Goal: Task Accomplishment & Management: Complete application form

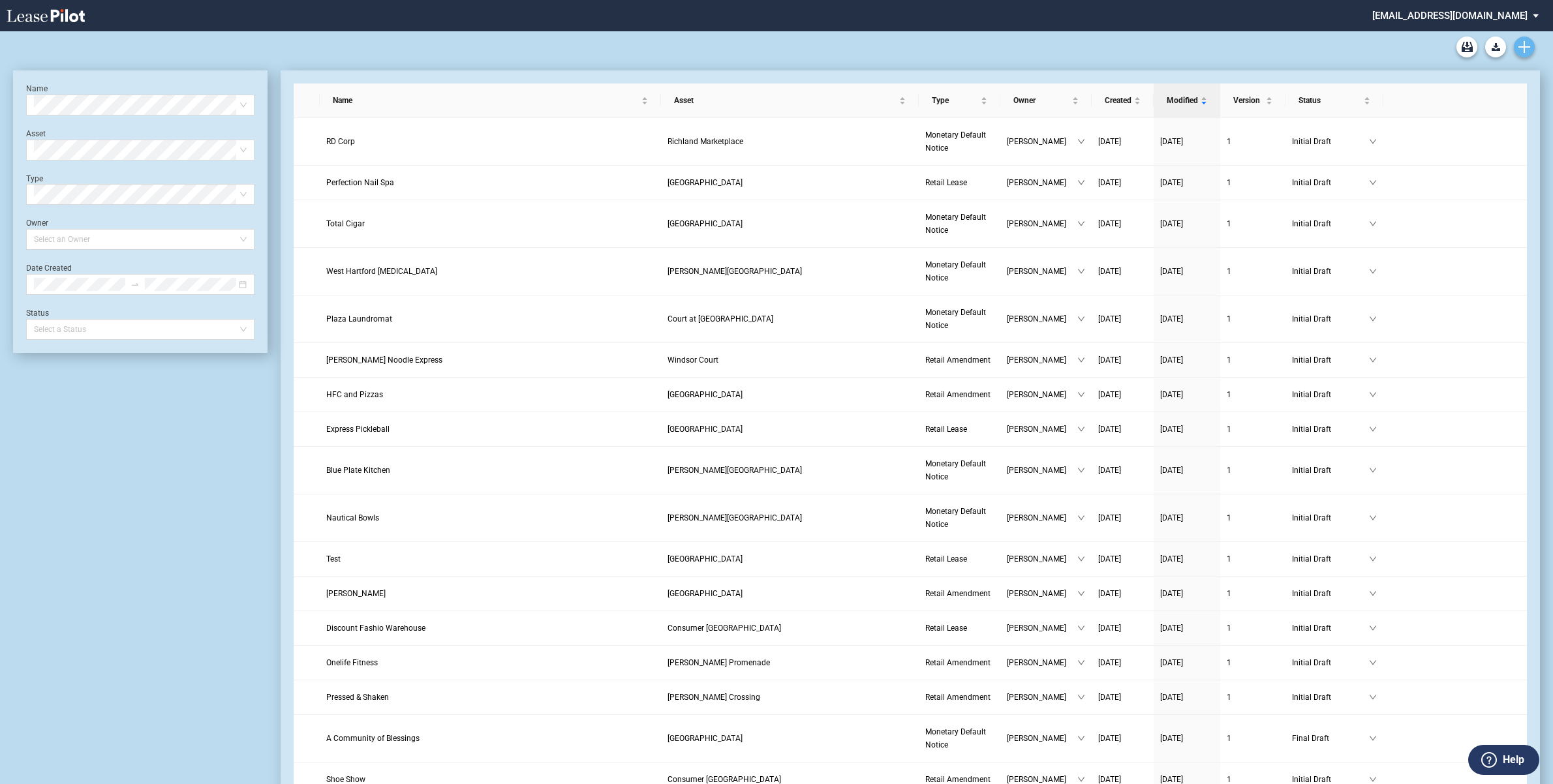
click at [1520, 49] on icon "Create new document" at bounding box center [1524, 47] width 12 height 12
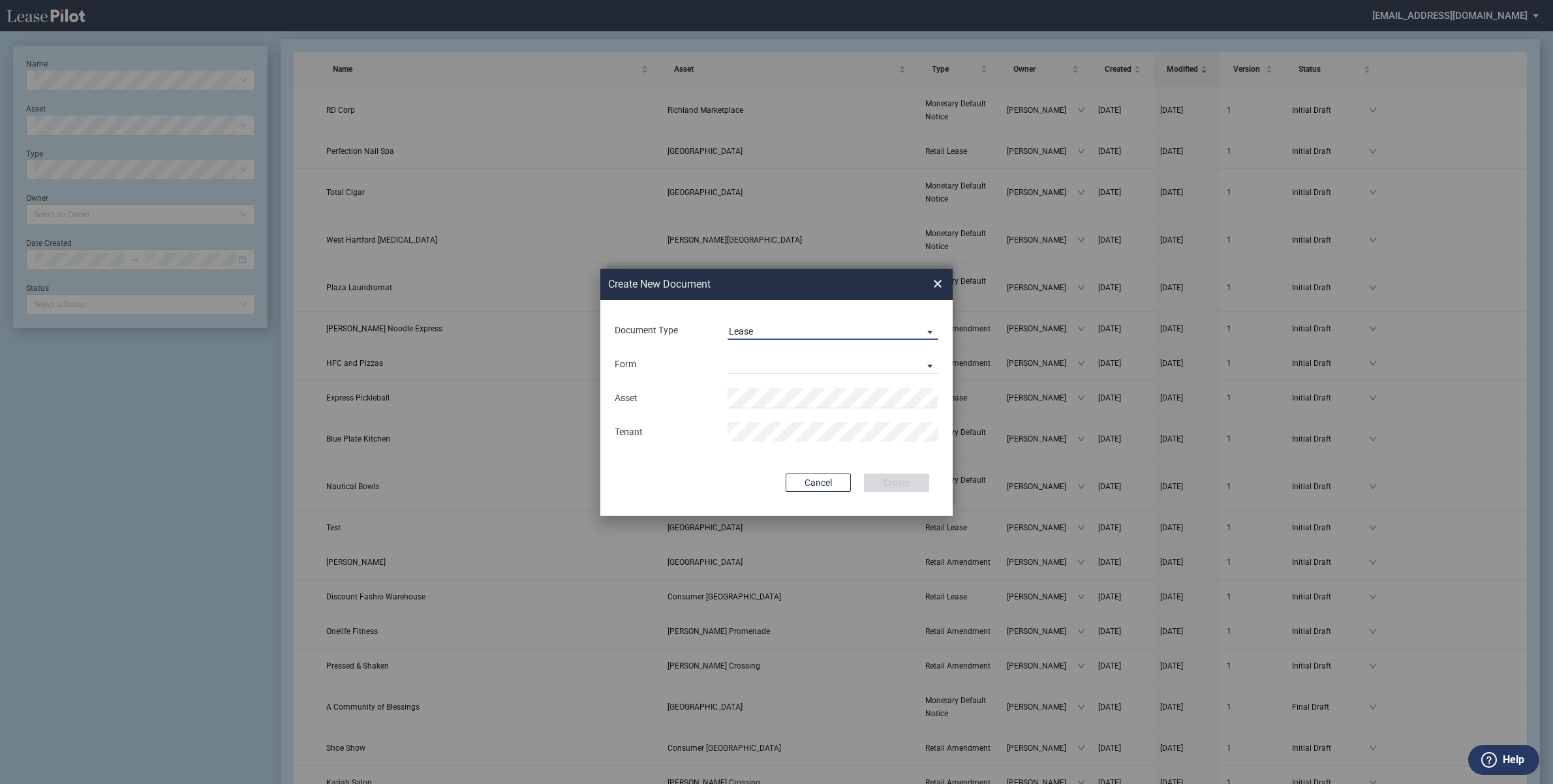
click at [794, 323] on md-select-value "Lease" at bounding box center [832, 330] width 211 height 19
click at [795, 333] on md-option "Lease" at bounding box center [834, 331] width 231 height 31
click at [928, 327] on span "Document Type: \aLease\a" at bounding box center [926, 331] width 16 height 13
click at [759, 330] on md-option "Lease" at bounding box center [834, 331] width 231 height 31
click at [814, 363] on md-select "Retail Lease Monetary Default Notice" at bounding box center [832, 364] width 211 height 19
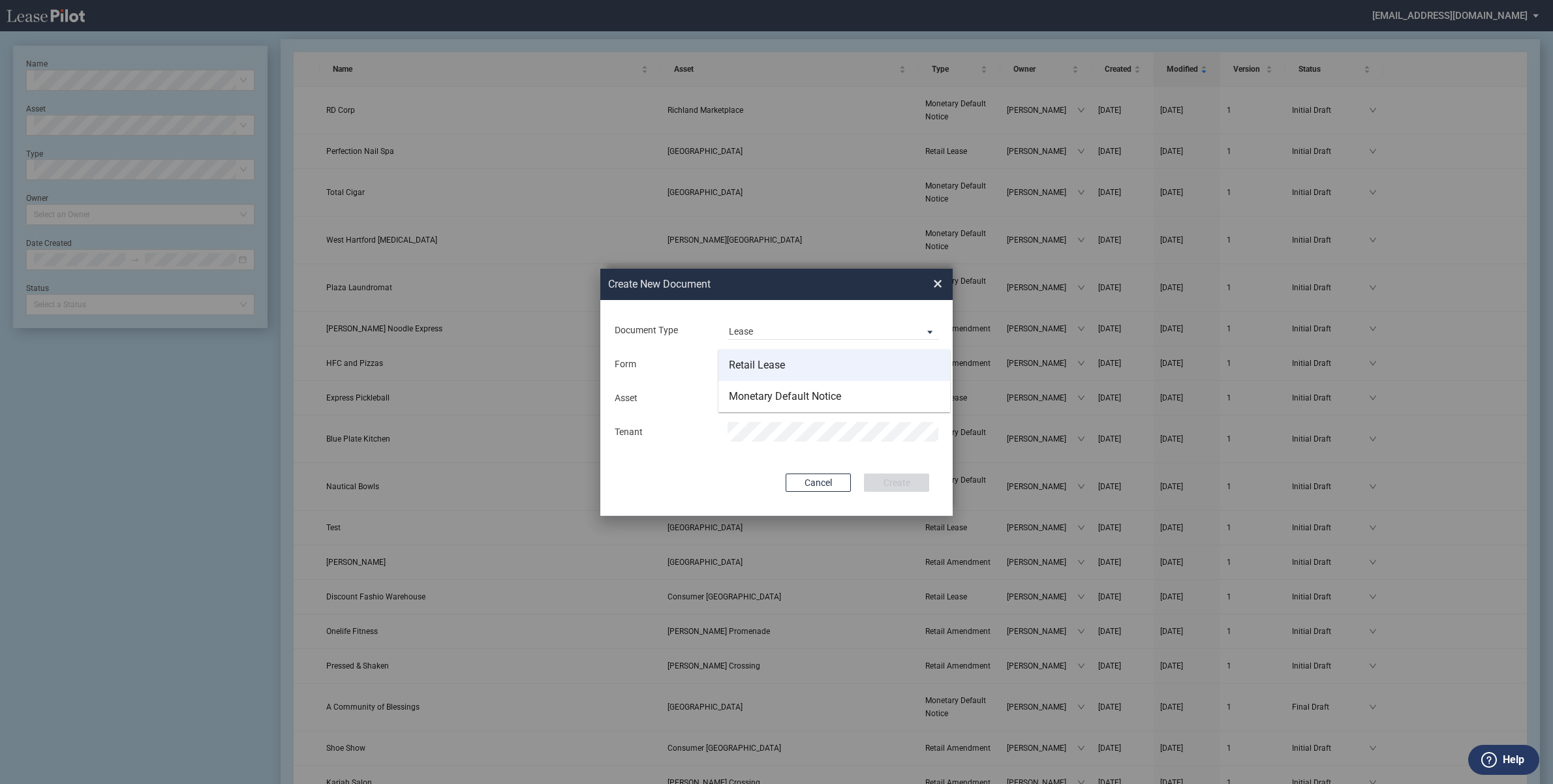
click at [781, 367] on div "Retail Lease" at bounding box center [757, 365] width 56 height 15
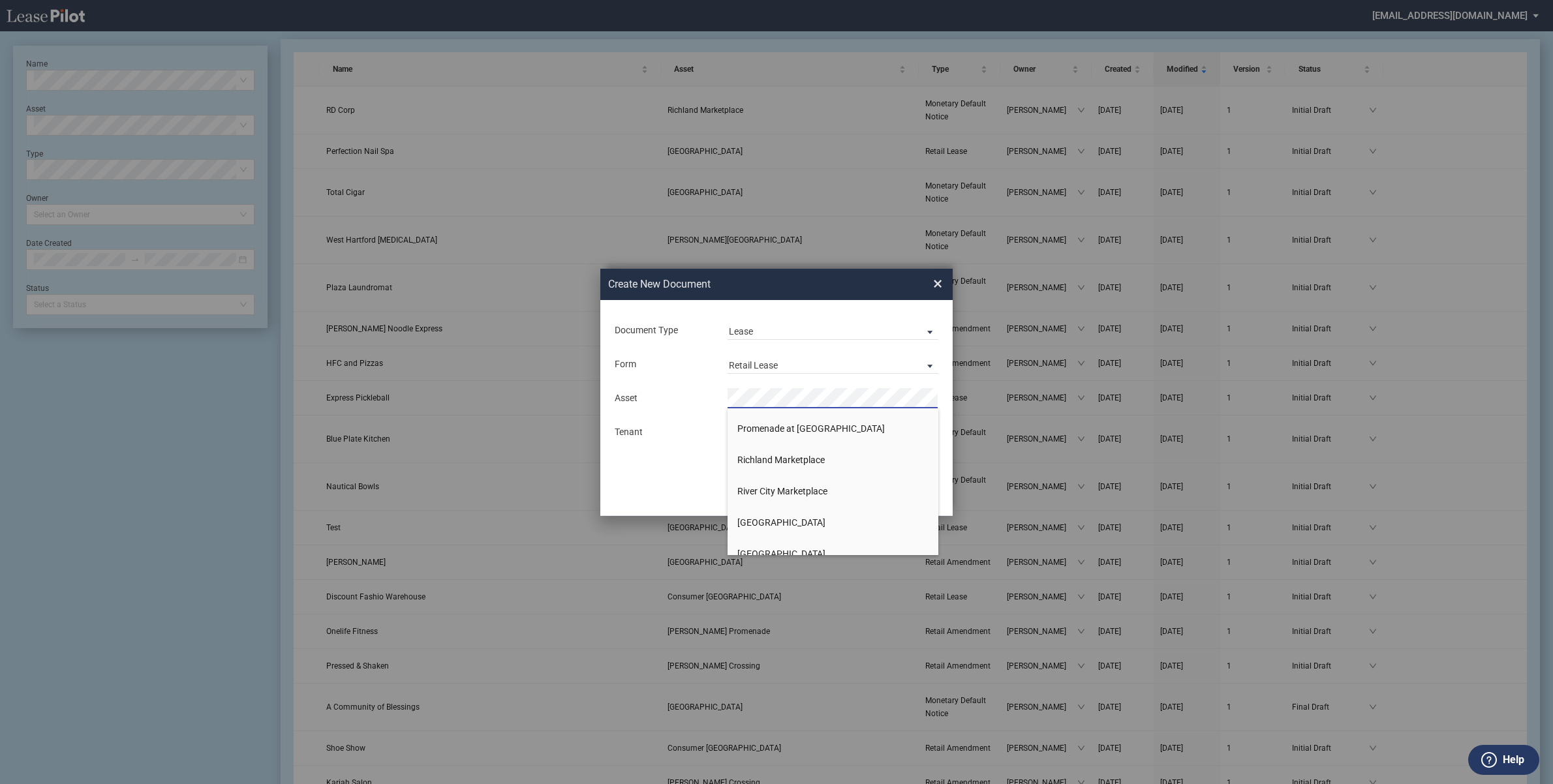
scroll to position [1071, 0]
click at [791, 419] on span "[GEOGRAPHIC_DATA]" at bounding box center [781, 417] width 88 height 10
click at [791, 419] on div "Asset Tenant" at bounding box center [777, 415] width 327 height 68
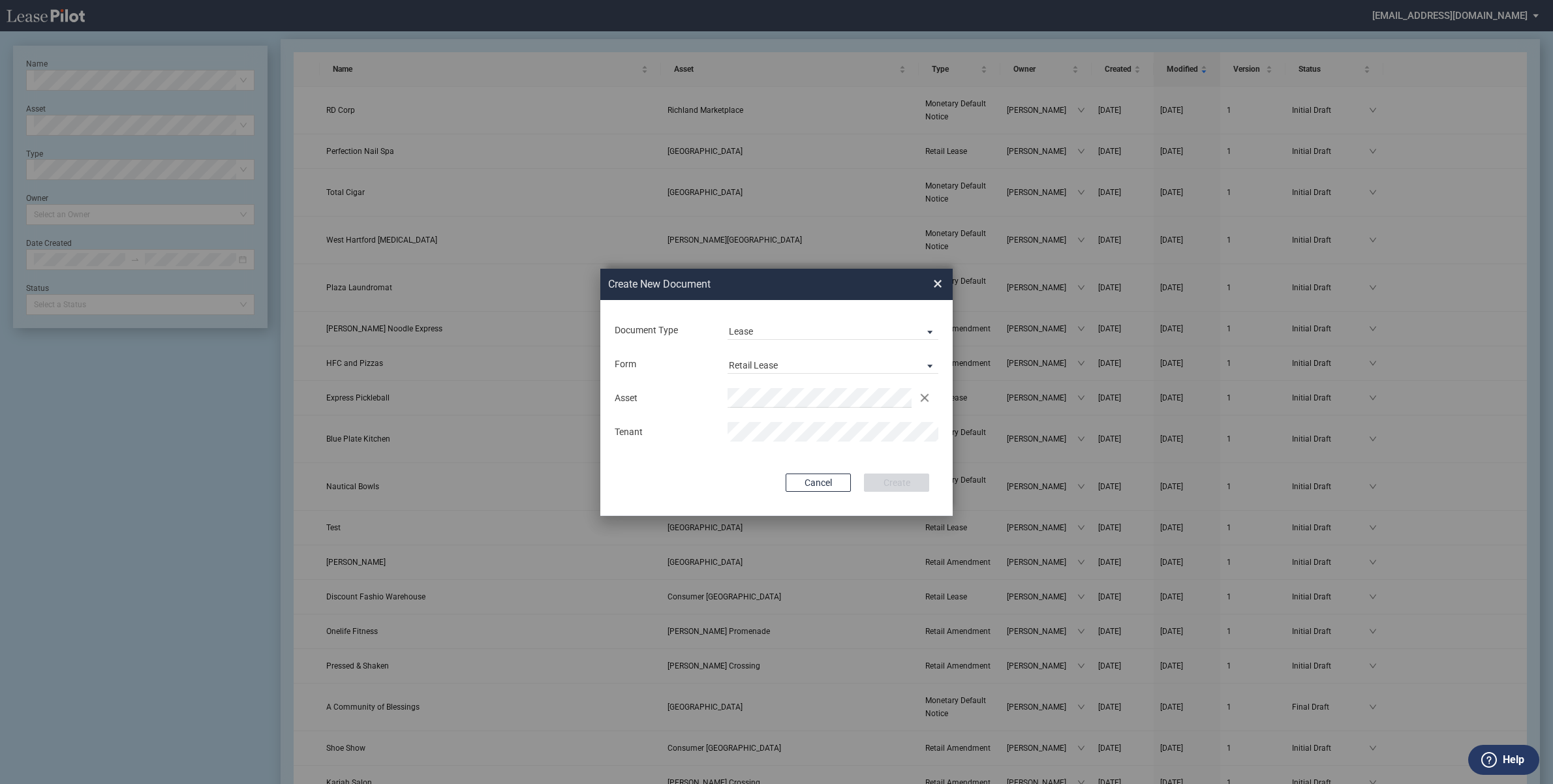
click at [787, 419] on div "Asset Clear Tenant" at bounding box center [777, 415] width 327 height 68
click at [895, 485] on button "Create" at bounding box center [896, 483] width 65 height 18
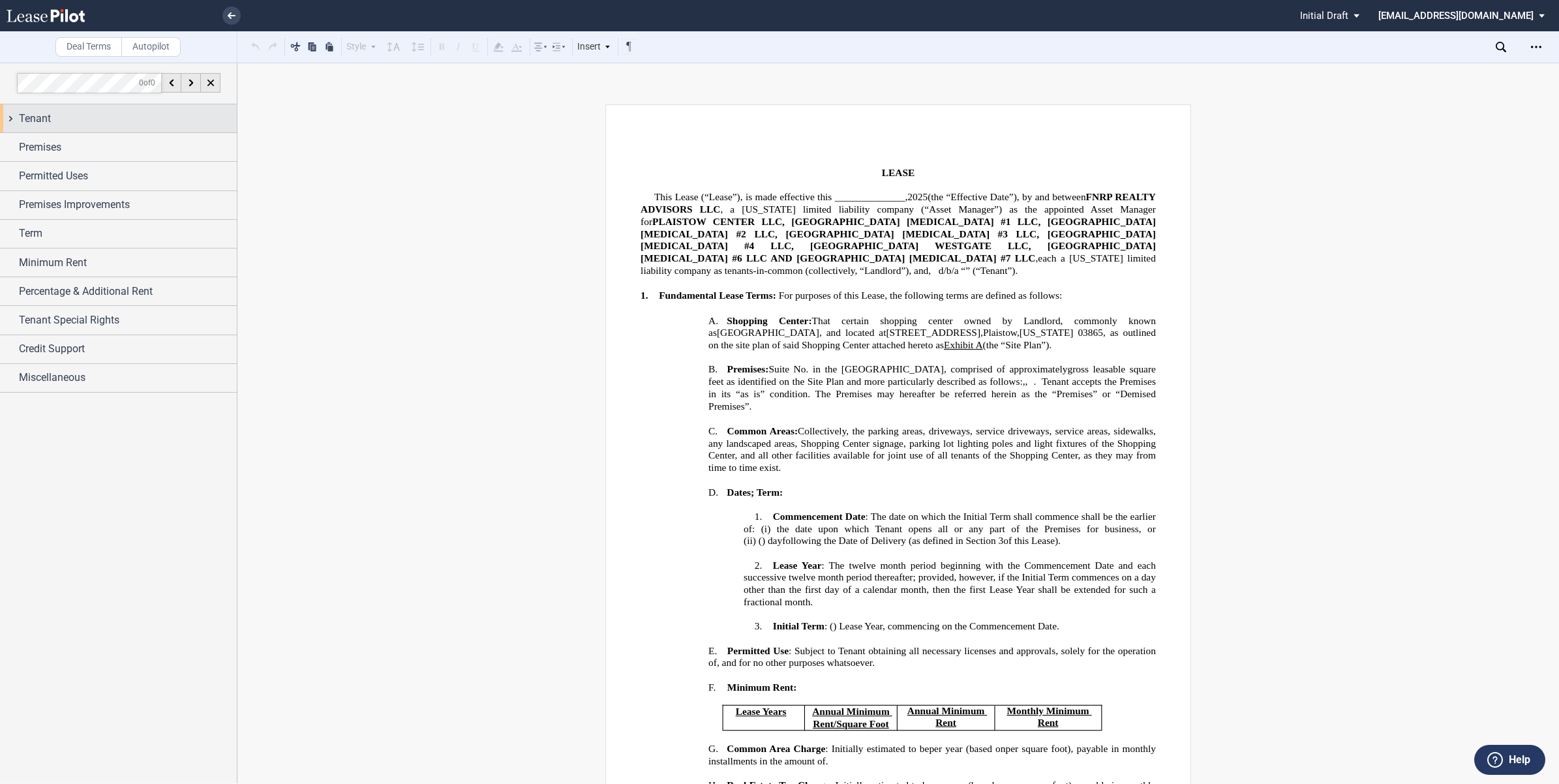
click at [8, 119] on div "Tenant" at bounding box center [118, 118] width 237 height 28
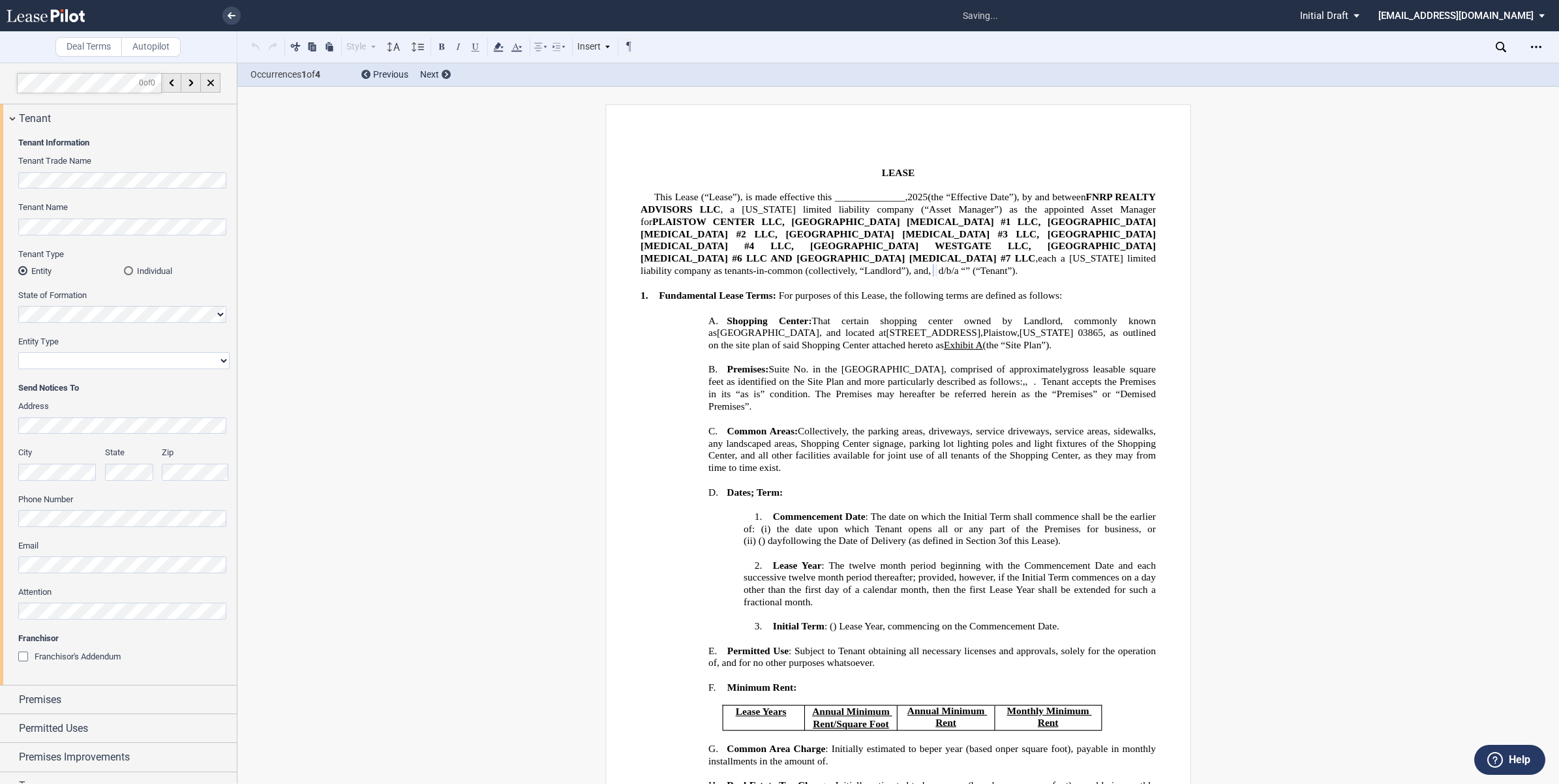
click at [64, 356] on select "Corporation Limited Liability Company General Partnership Limited Partnership O…" at bounding box center [124, 360] width 211 height 17
select select "limited liability company"
click at [18, 352] on select "Corporation Limited Liability Company General Partnership Limited Partnership O…" at bounding box center [124, 360] width 211 height 17
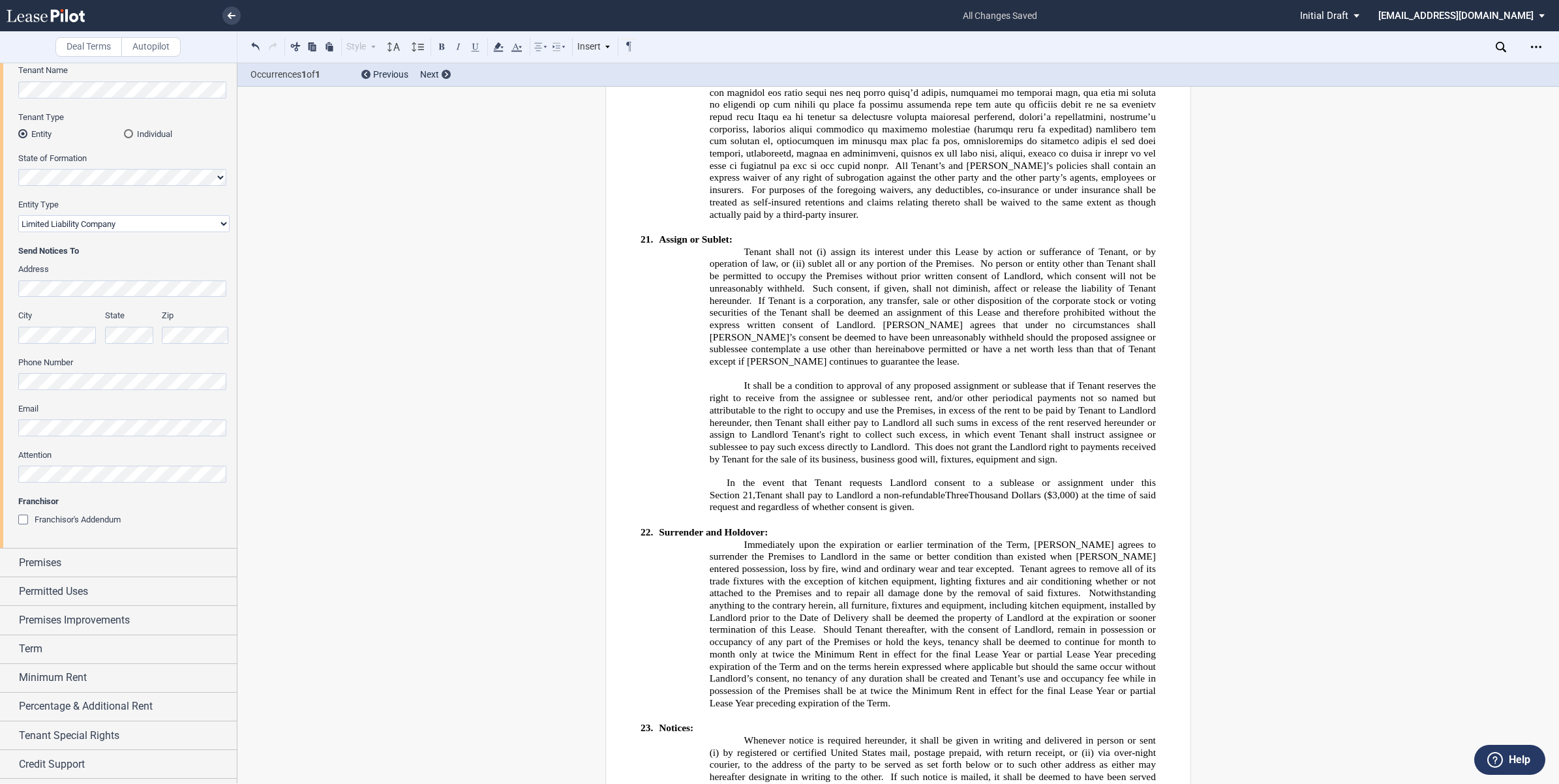
scroll to position [163, 0]
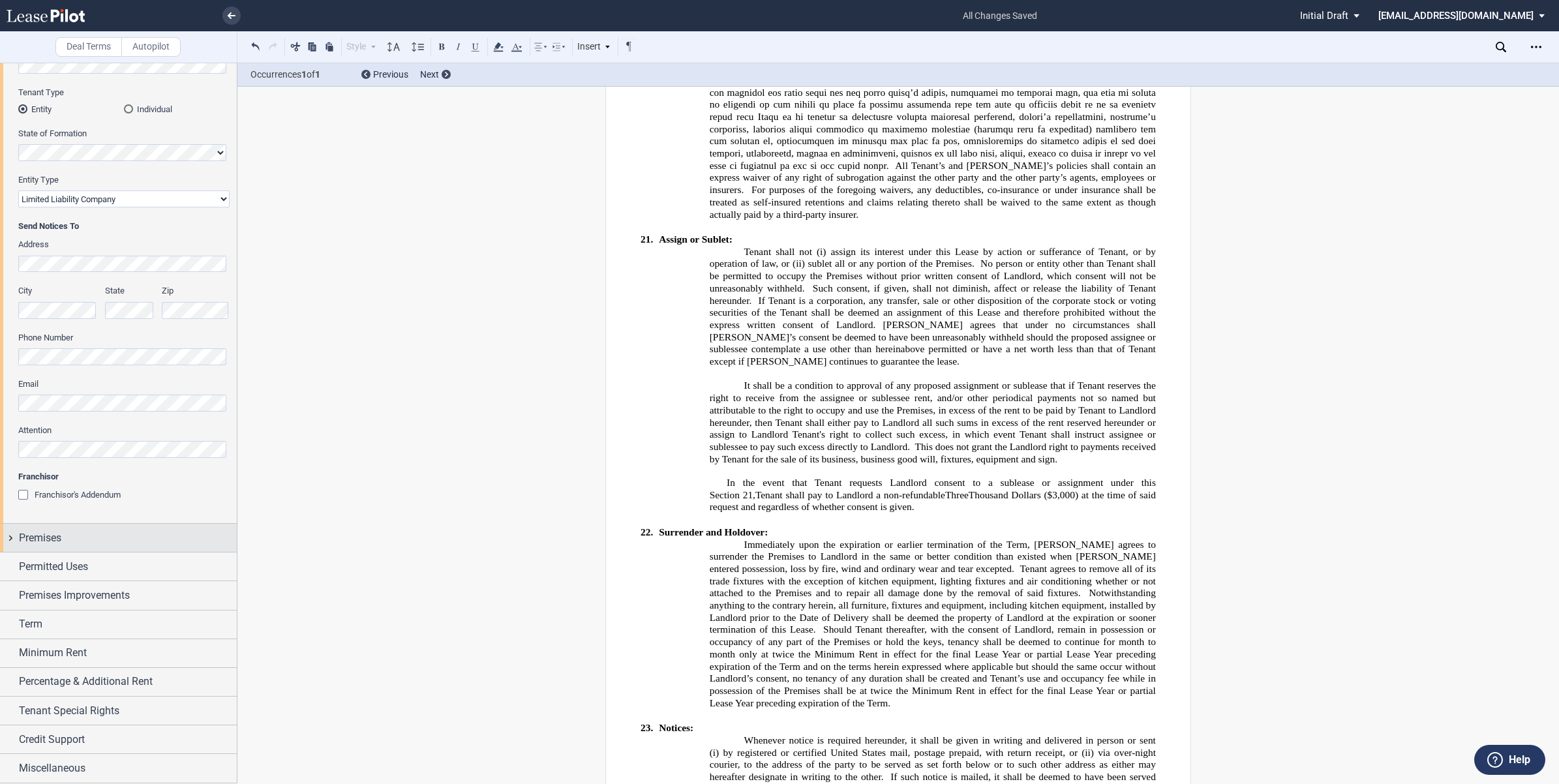
click at [6, 540] on div "Premises" at bounding box center [118, 537] width 237 height 28
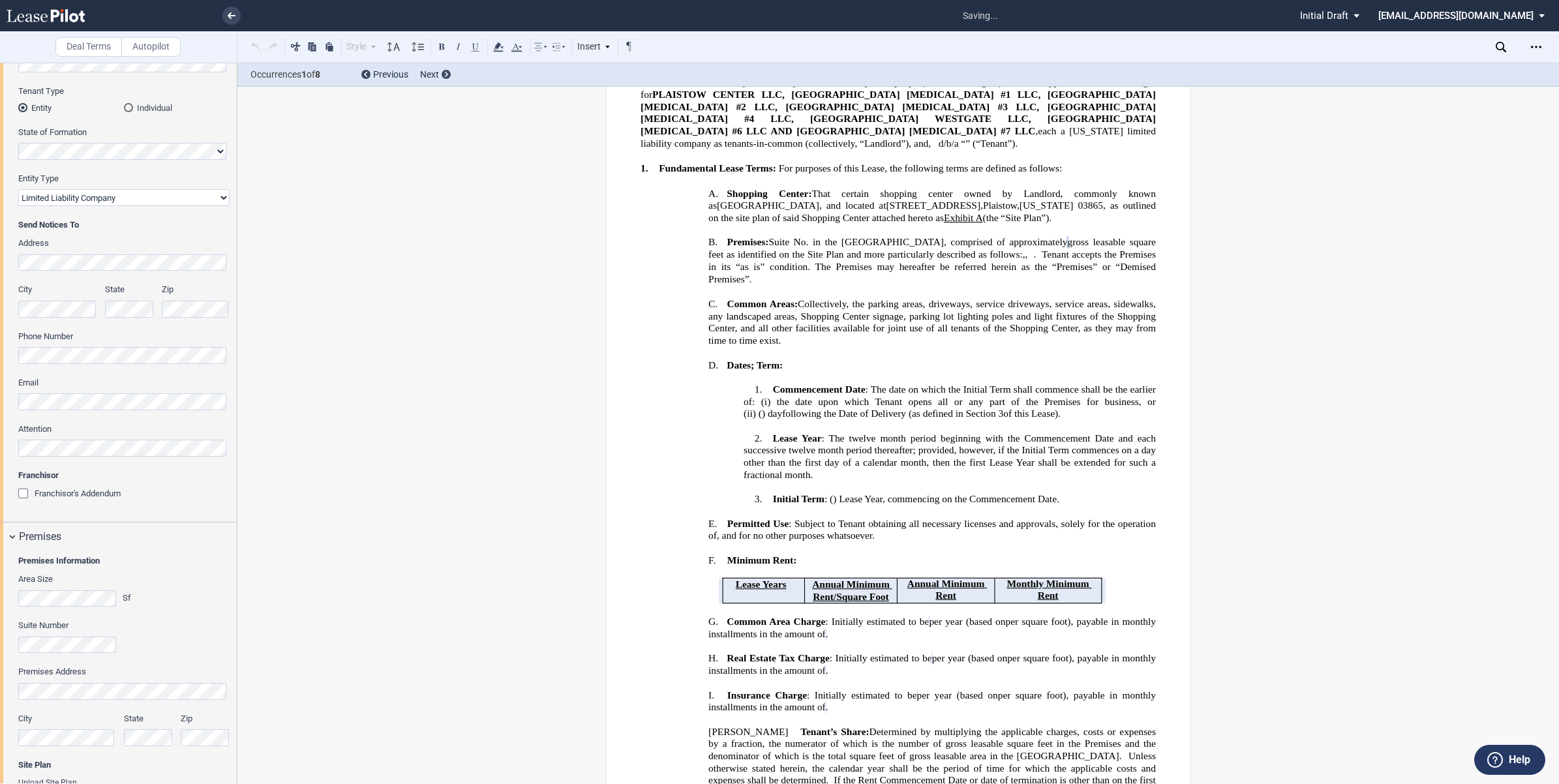
scroll to position [0, 0]
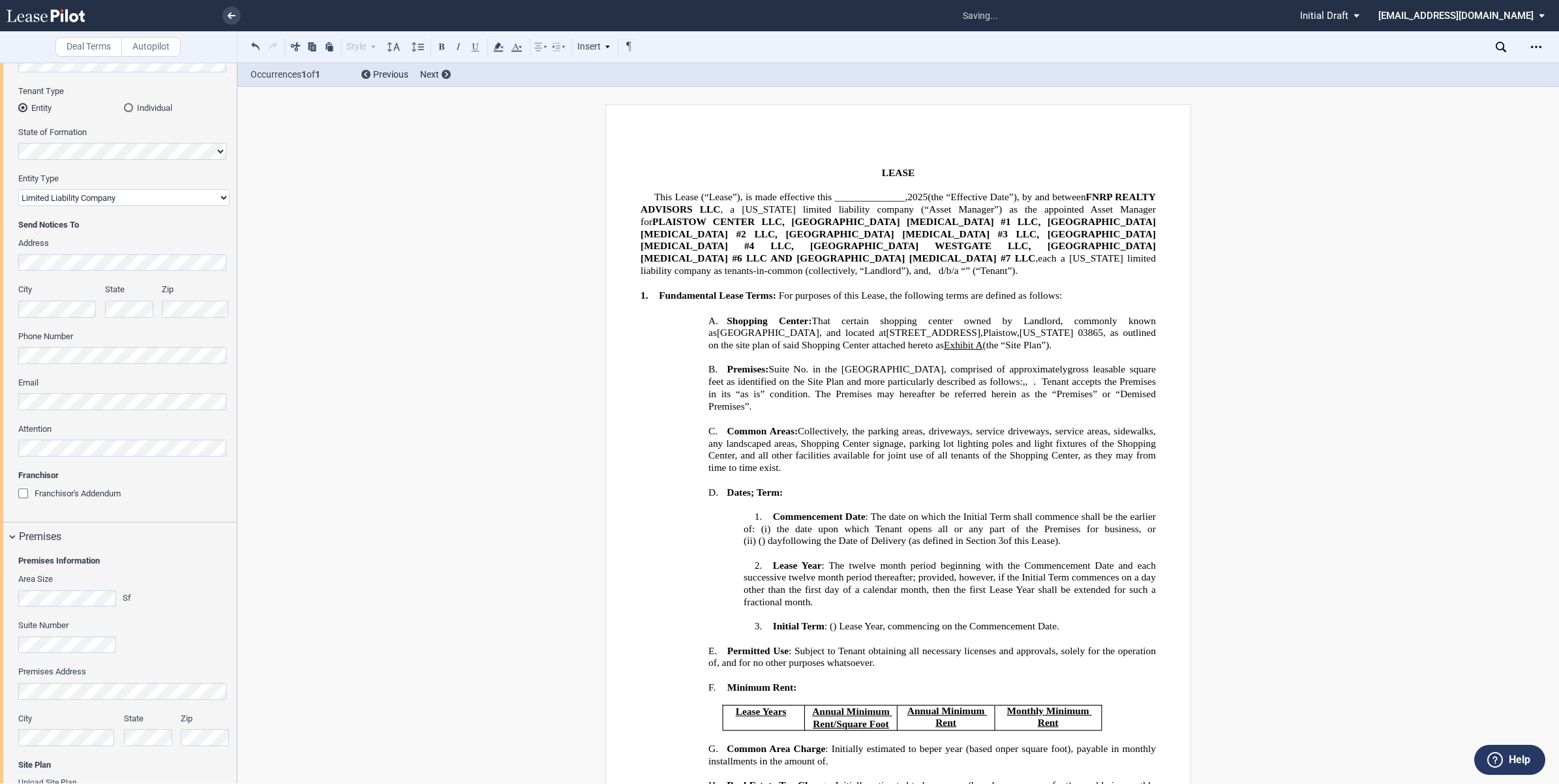
drag, startPoint x: 236, startPoint y: 517, endPoint x: 236, endPoint y: 553, distance: 36.0
click at [233, 574] on div at bounding box center [119, 423] width 237 height 721
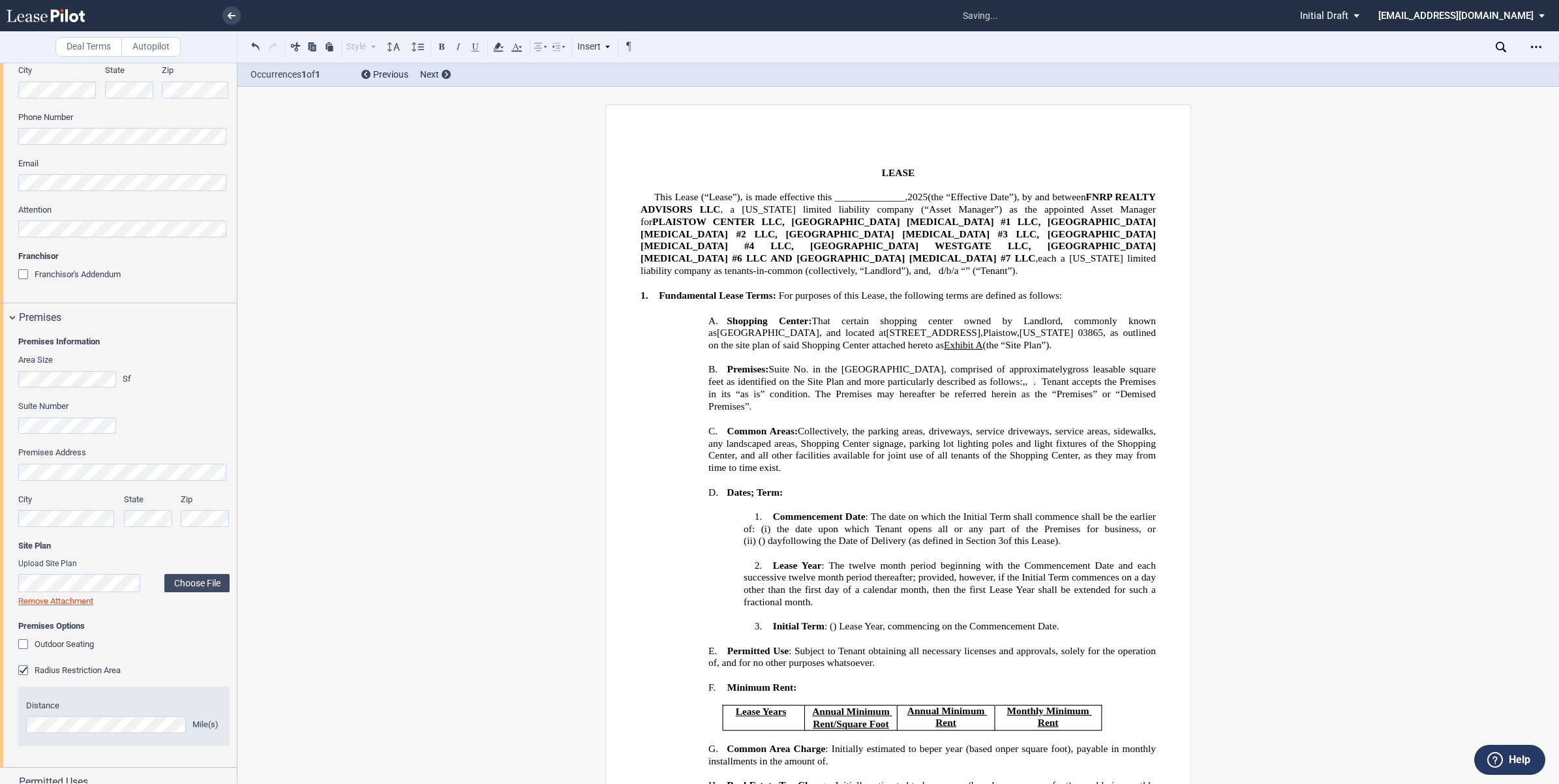
scroll to position [402, 0]
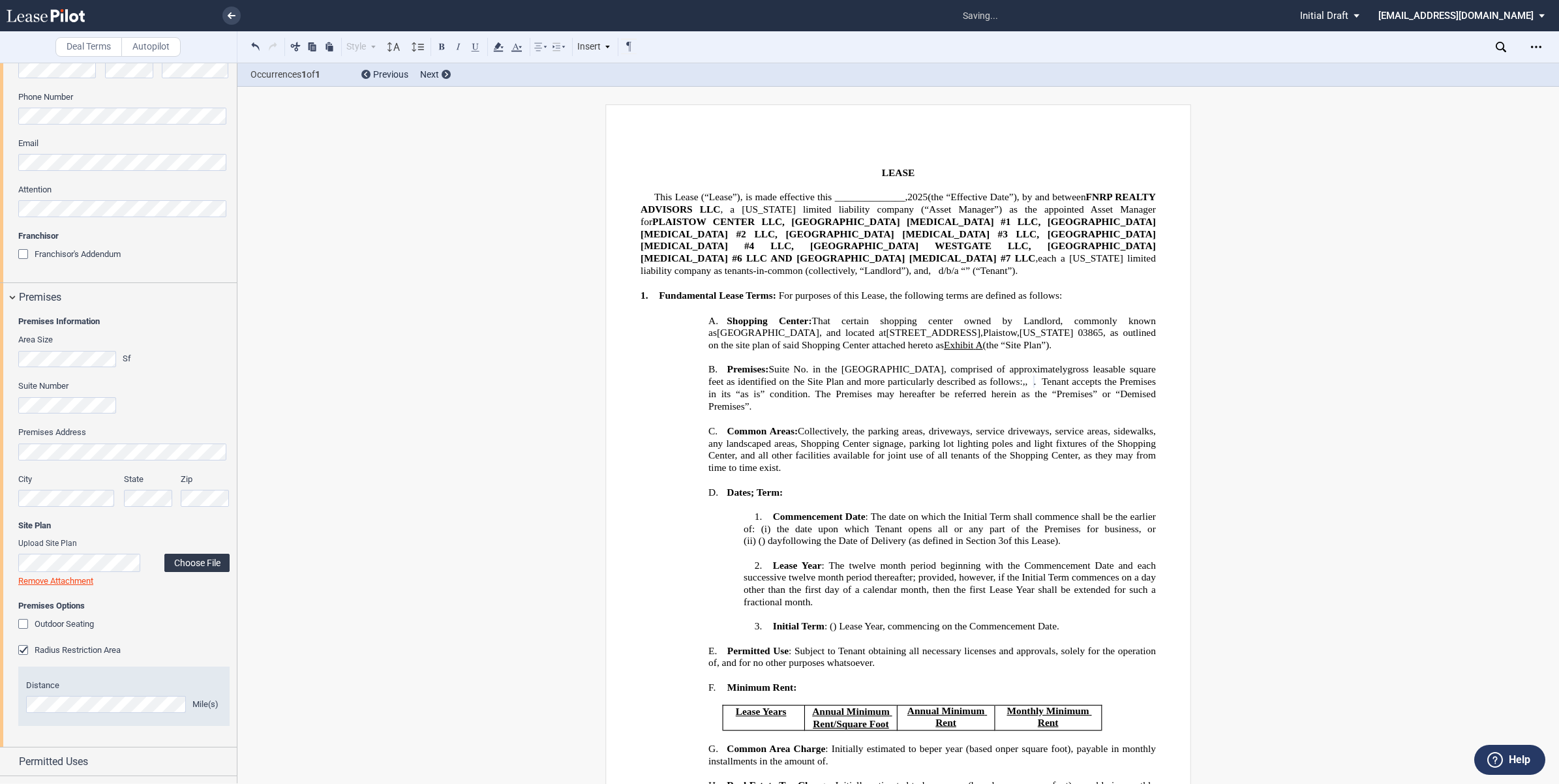
click at [178, 562] on label "Choose File" at bounding box center [197, 562] width 65 height 18
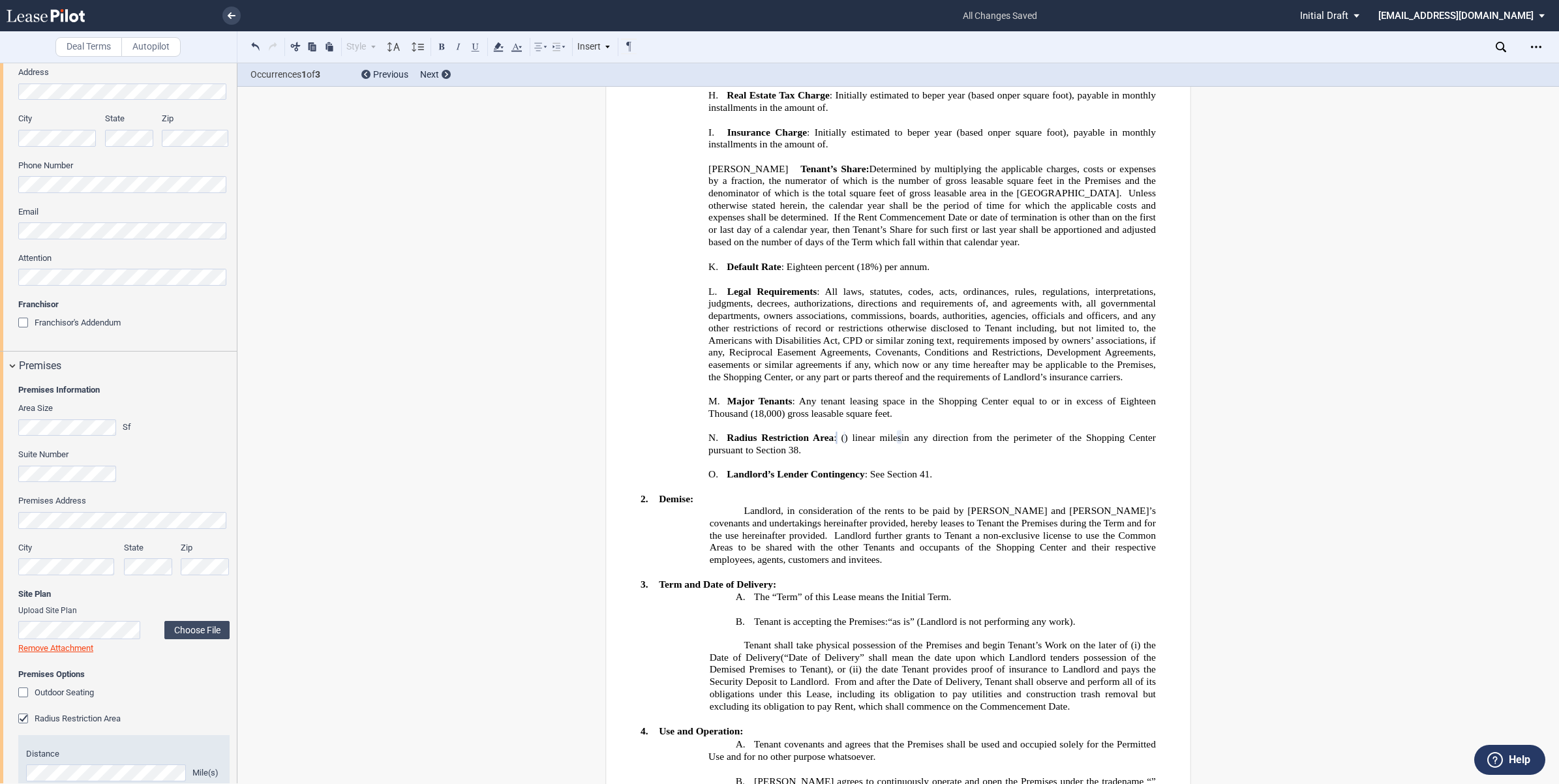
scroll to position [321, 0]
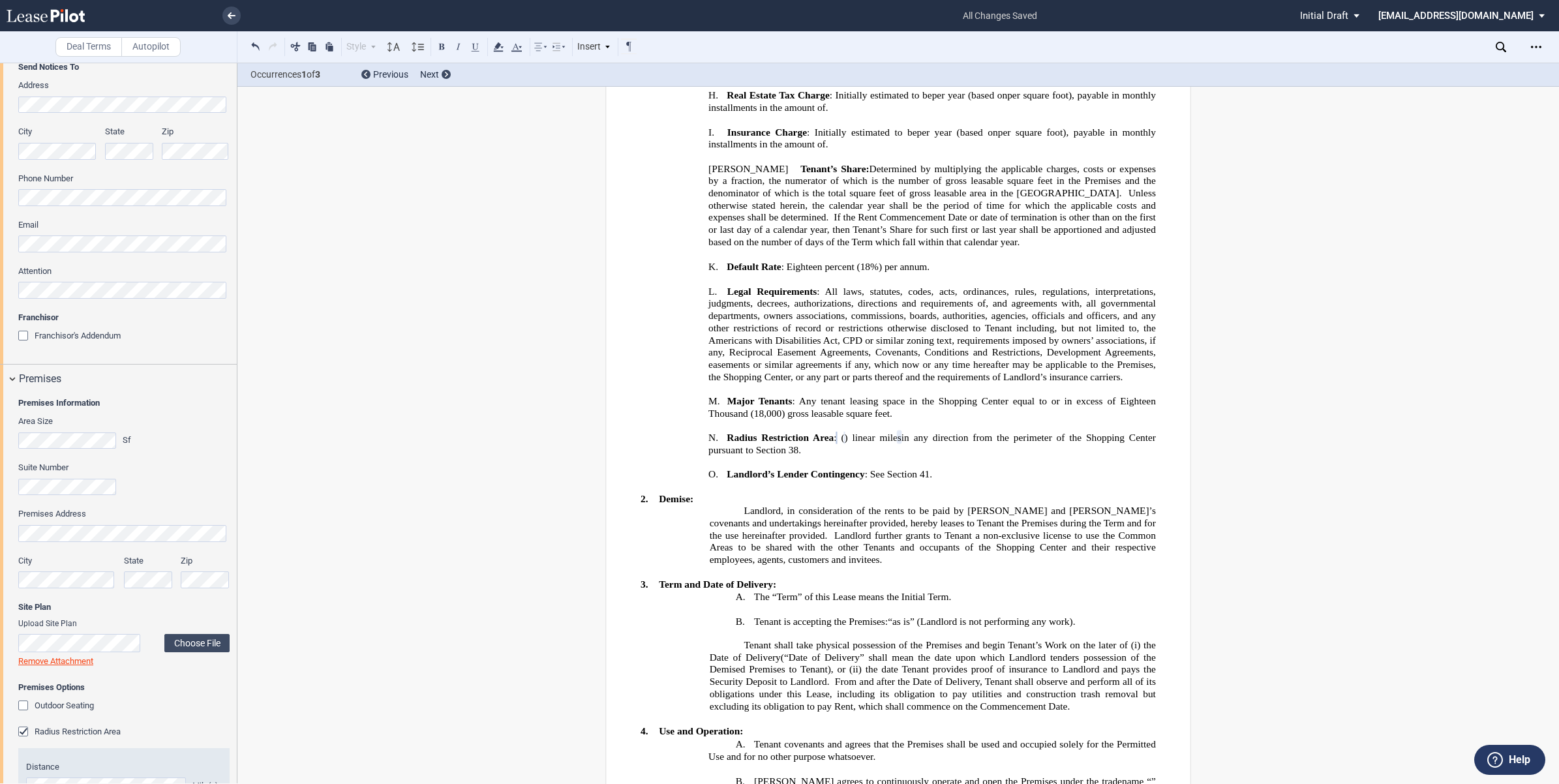
click at [23, 333] on div "Franchisor's Addendum" at bounding box center [24, 337] width 13 height 13
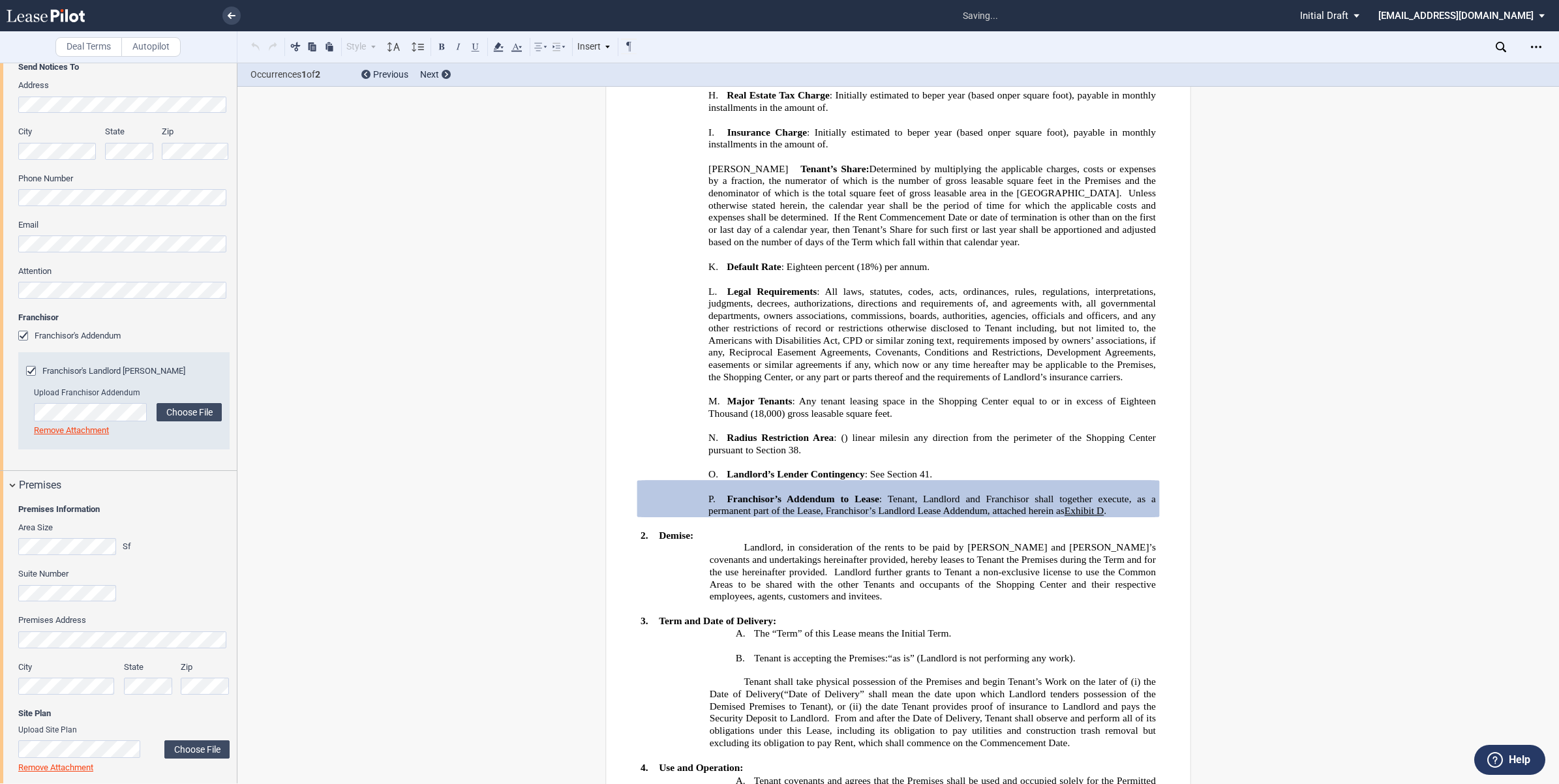
drag, startPoint x: 232, startPoint y: 302, endPoint x: 250, endPoint y: 562, distance: 260.6
click at [250, 562] on div "Deal Terms Autopilot Style Normal 8pt 9pt 10pt 10.5pt 11pt 12pt 14pt 16pt Norma…" at bounding box center [779, 423] width 1559 height 722
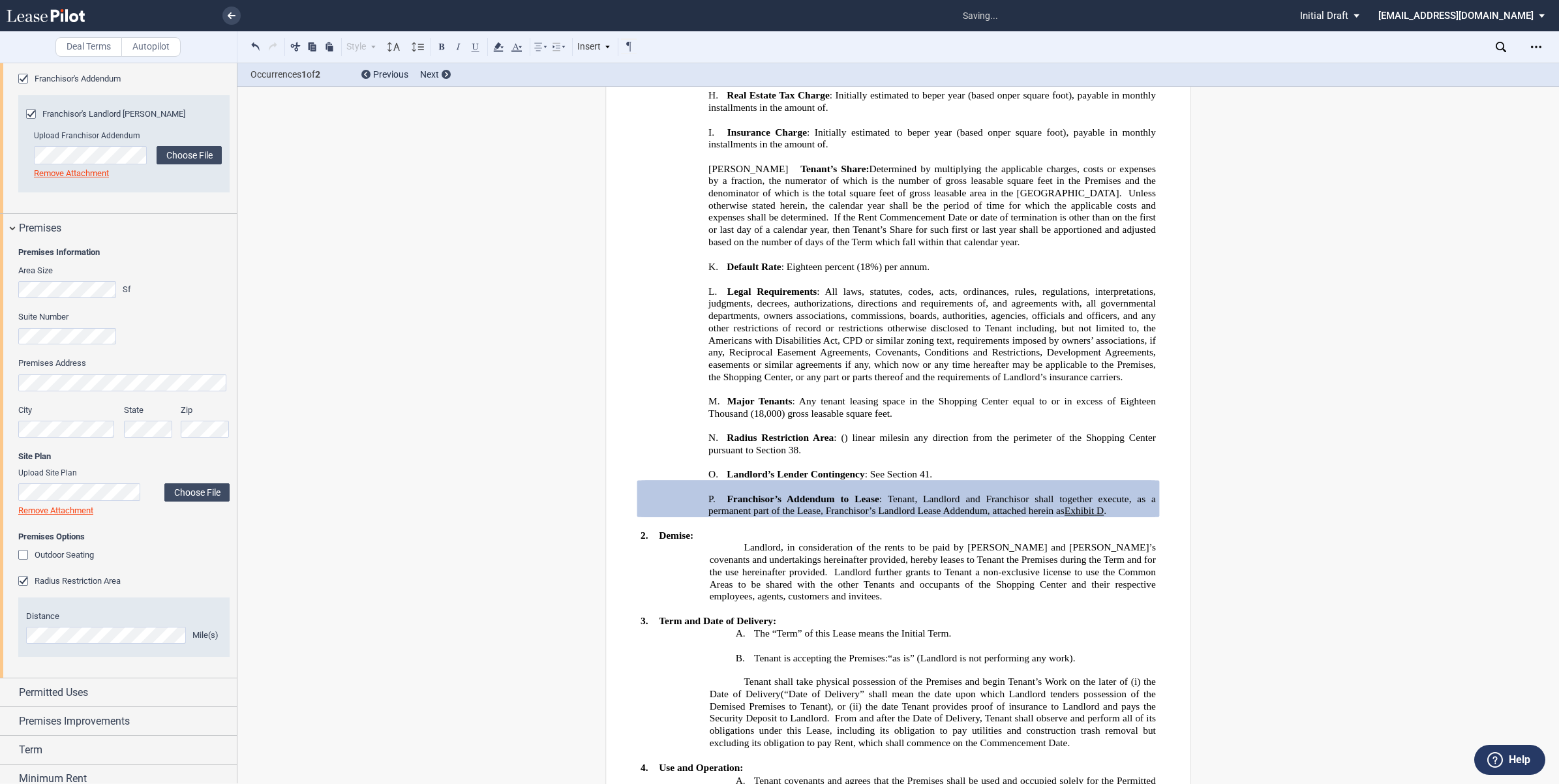
scroll to position [706, 0]
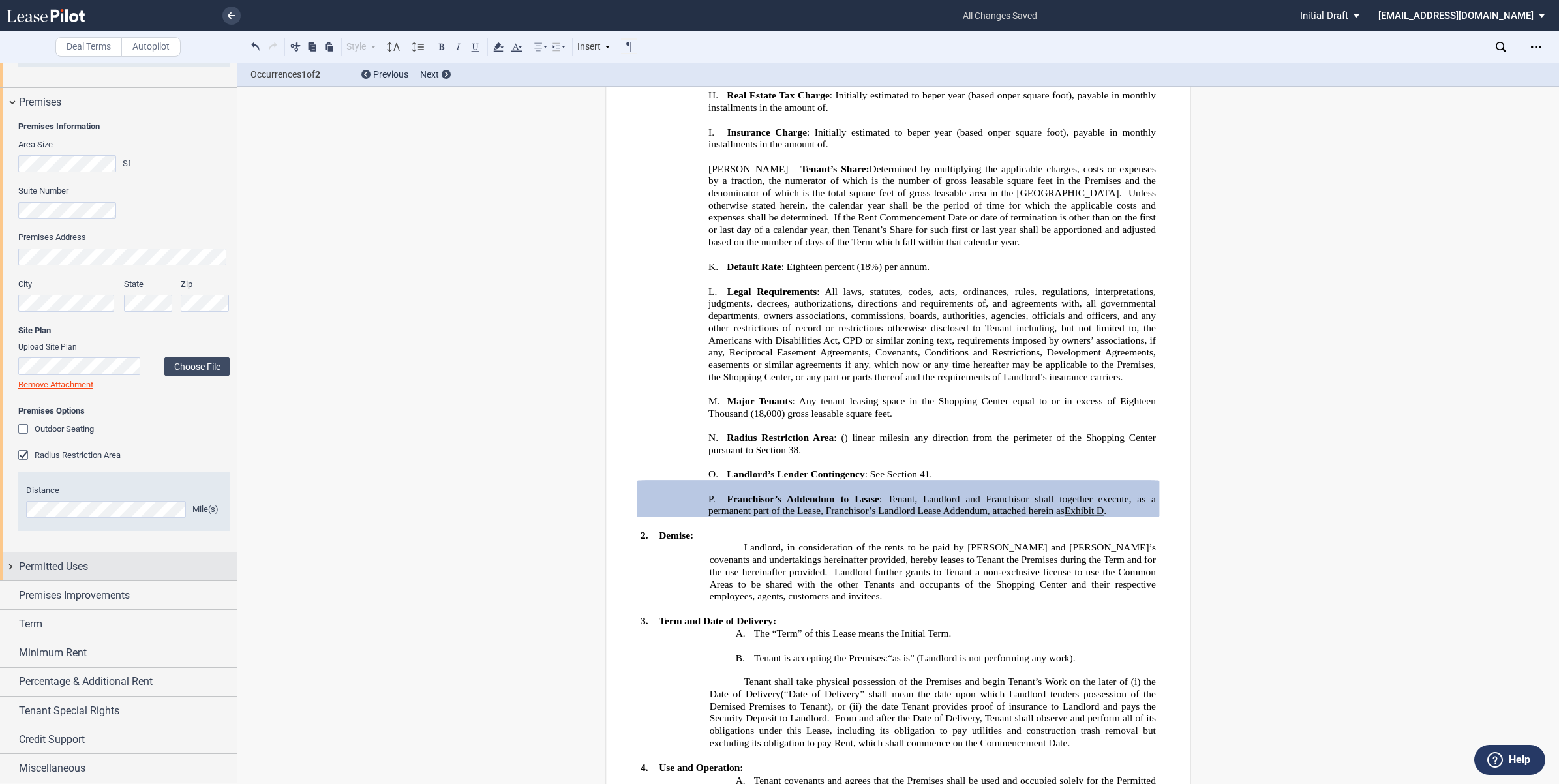
click at [10, 562] on div "Permitted Uses" at bounding box center [118, 566] width 237 height 28
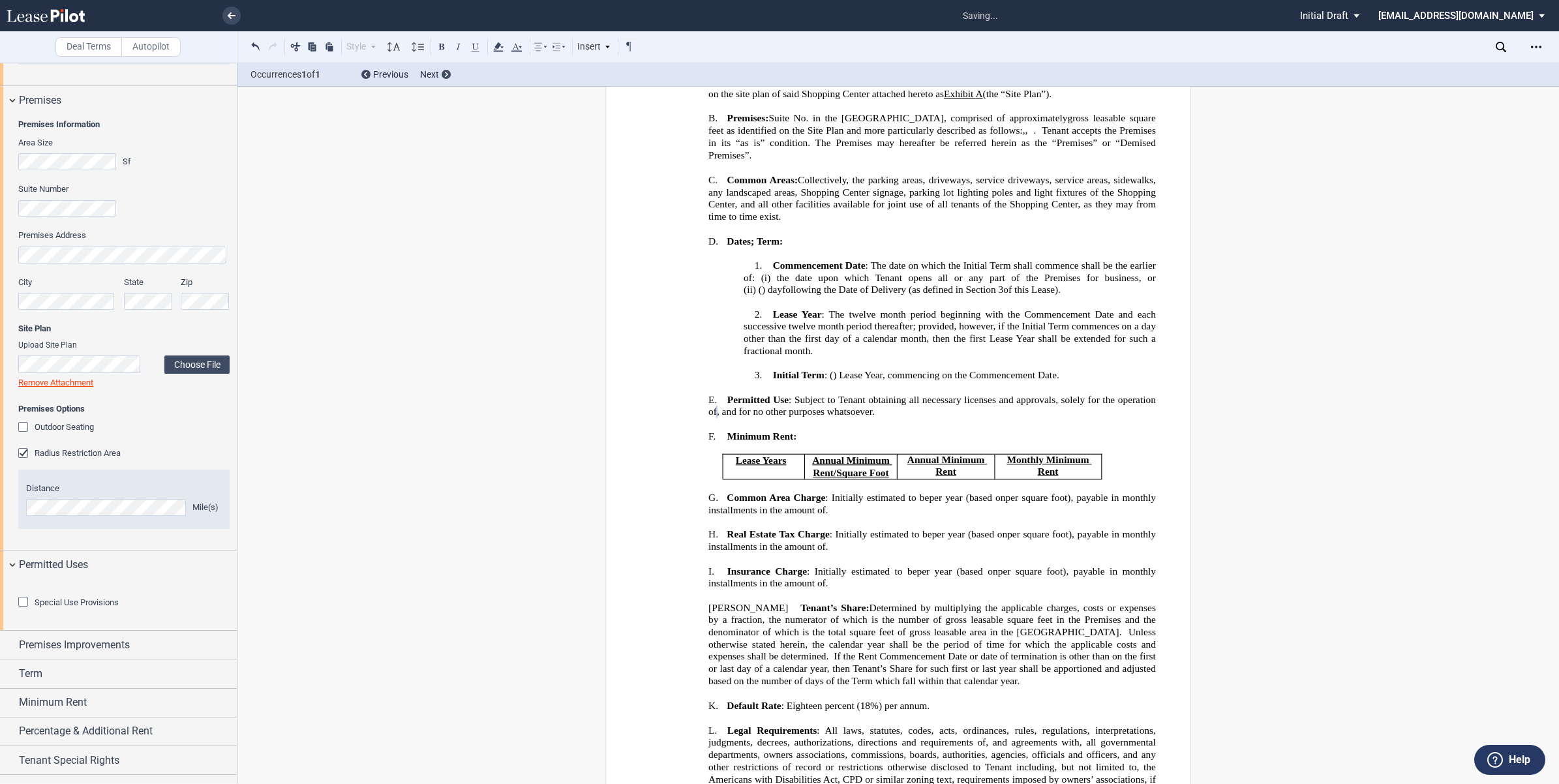
scroll to position [830, 0]
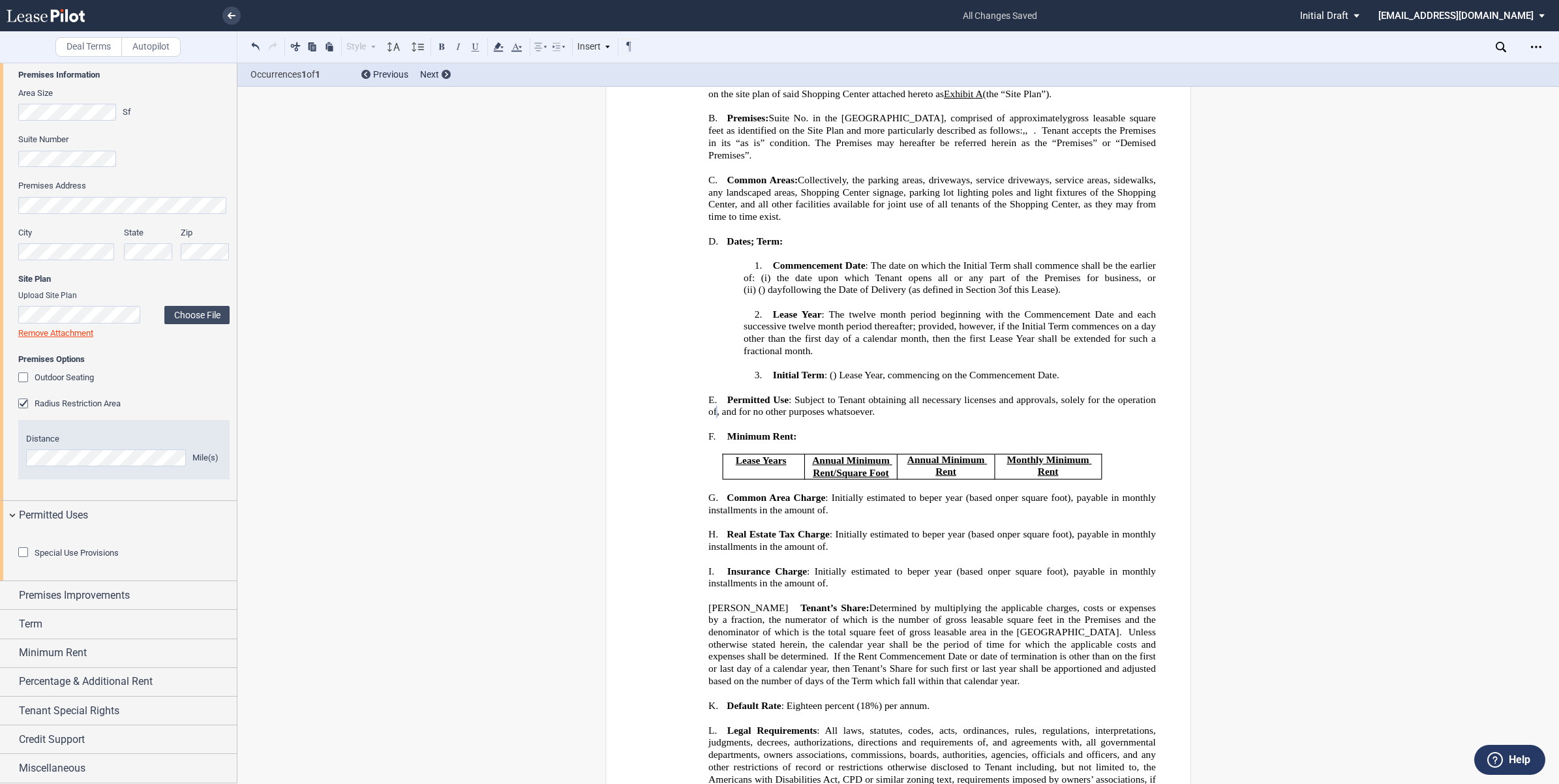
click at [22, 549] on div "Special Use Provisions" at bounding box center [24, 553] width 13 height 13
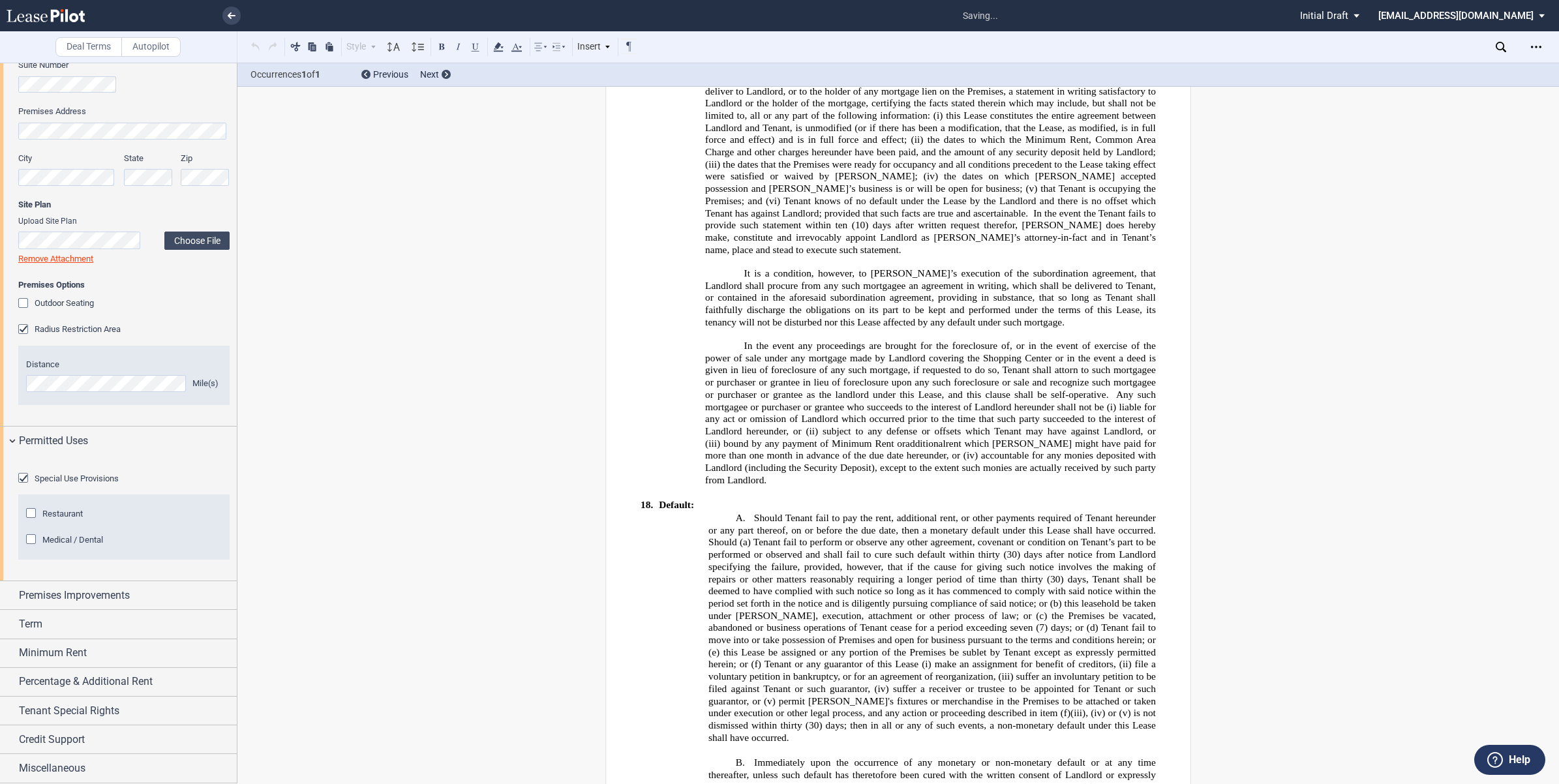
scroll to position [10644, 0]
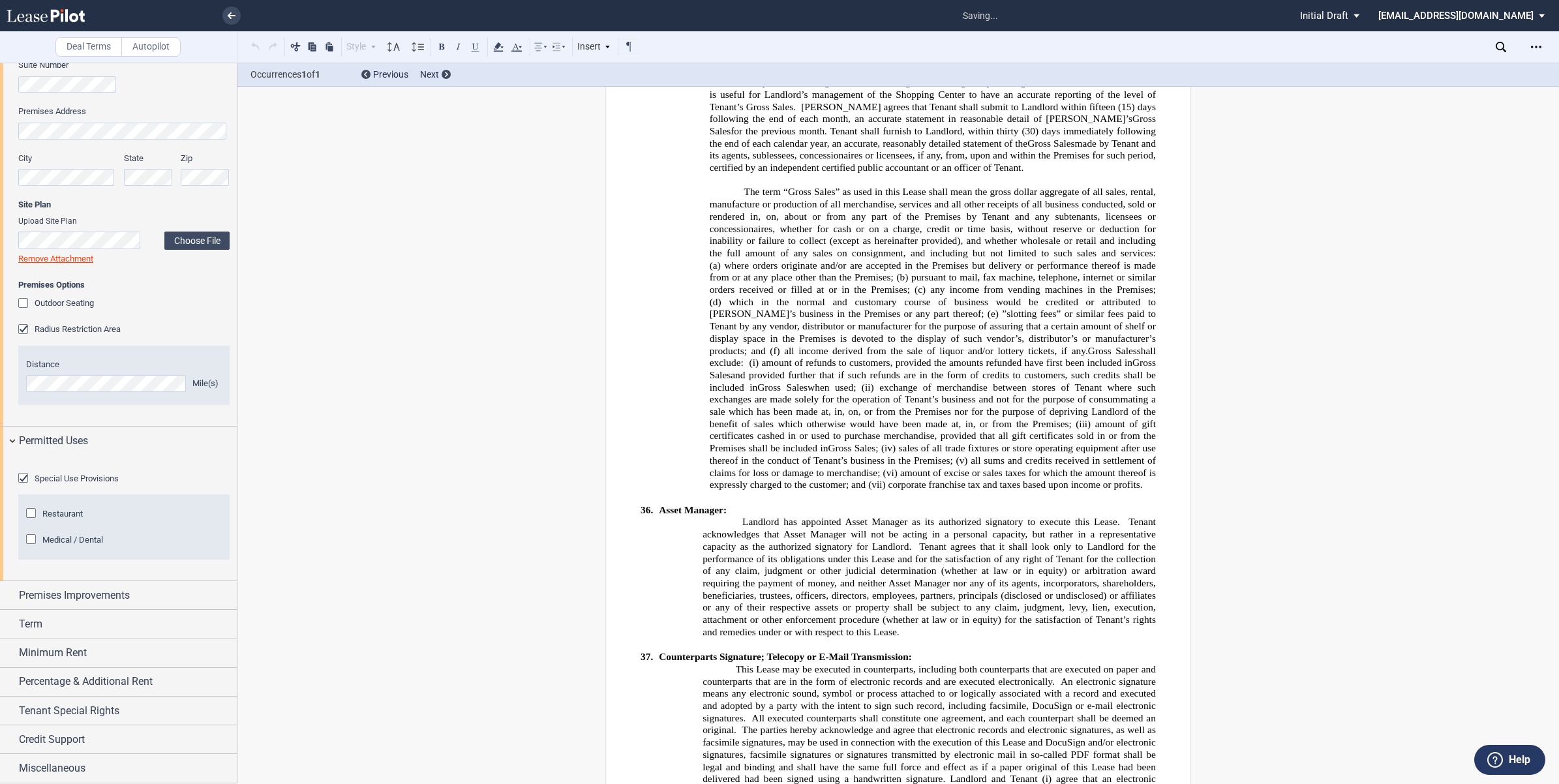
click at [31, 521] on div "Restaurant" at bounding box center [33, 515] width 13 height 13
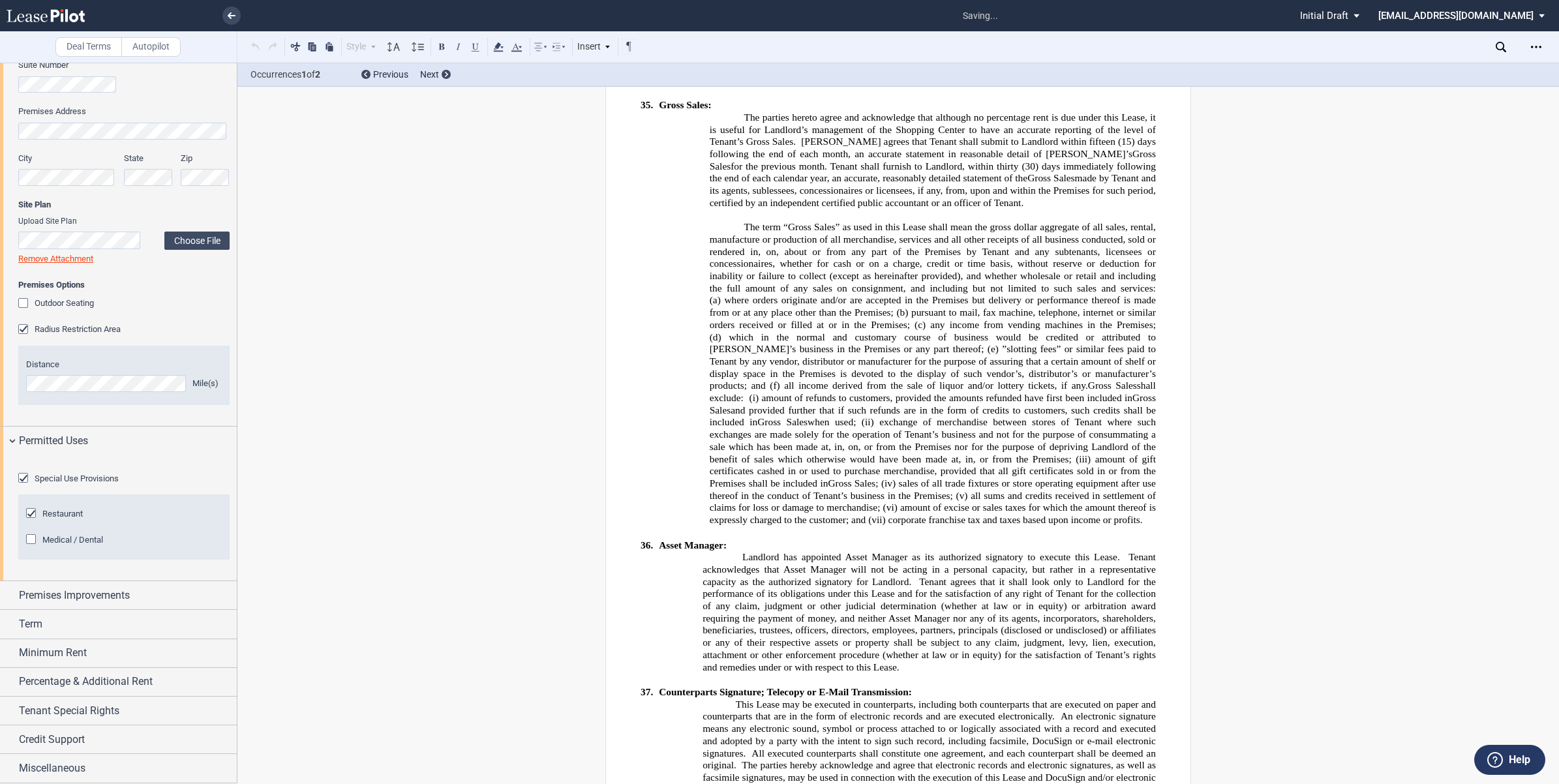
scroll to position [4188, 0]
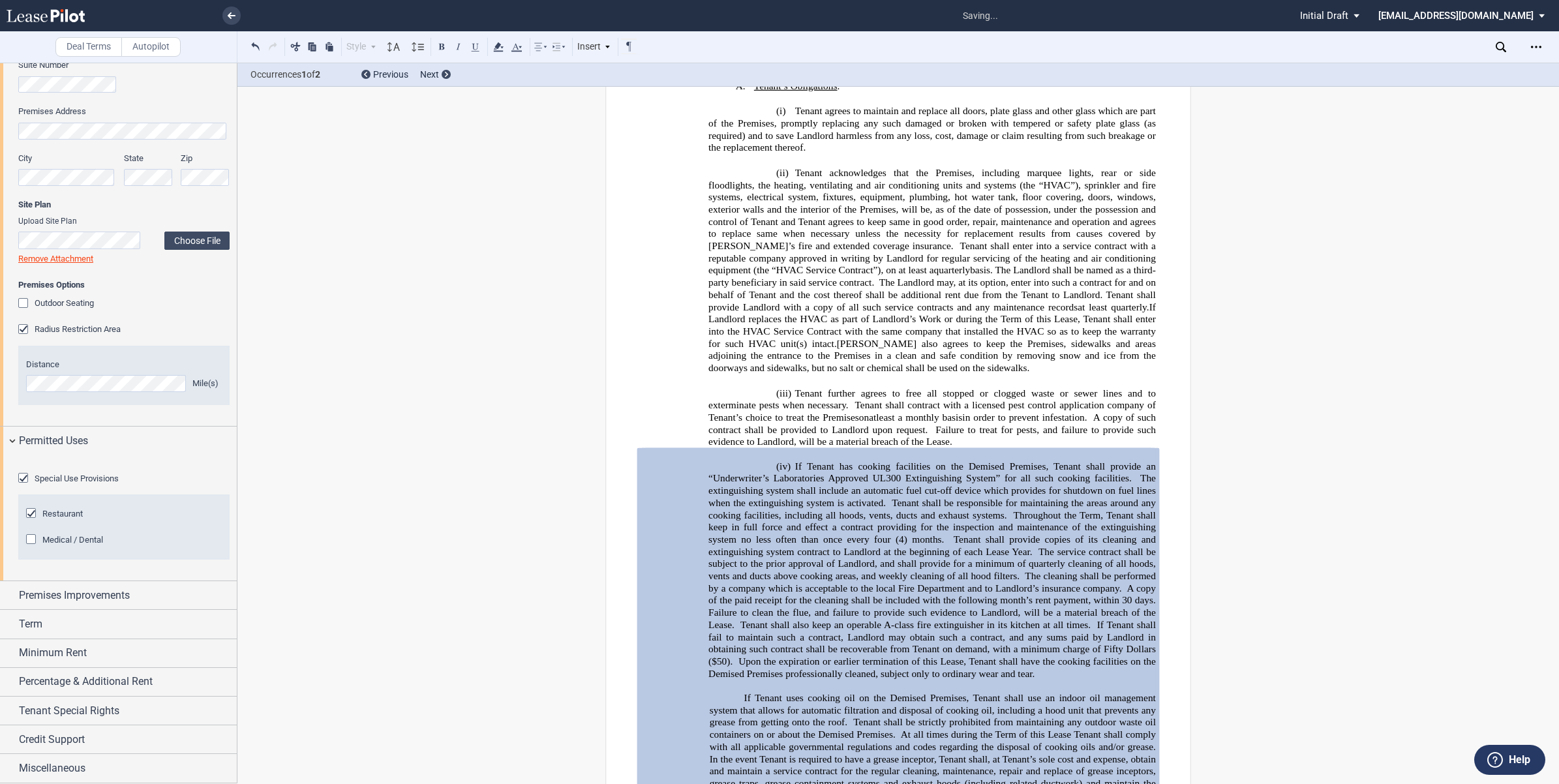
drag, startPoint x: 232, startPoint y: 562, endPoint x: 235, endPoint y: 625, distance: 63.1
click at [235, 625] on div at bounding box center [119, 423] width 237 height 721
click at [8, 595] on div "Premises Improvements" at bounding box center [118, 595] width 237 height 28
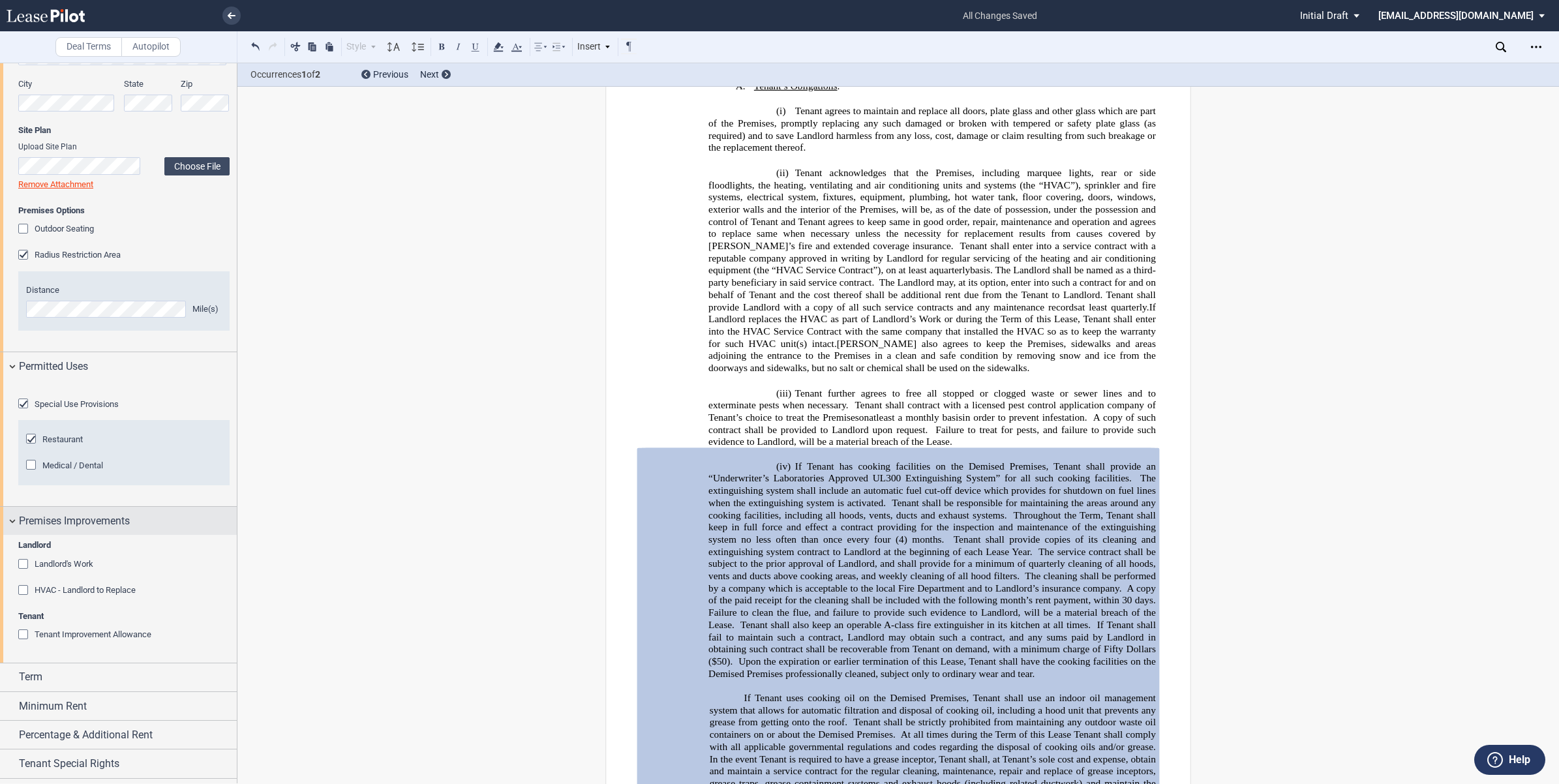
drag, startPoint x: 236, startPoint y: 523, endPoint x: 232, endPoint y: 584, distance: 61.1
click at [232, 584] on div at bounding box center [119, 423] width 237 height 721
click at [10, 692] on div "Term" at bounding box center [118, 677] width 237 height 28
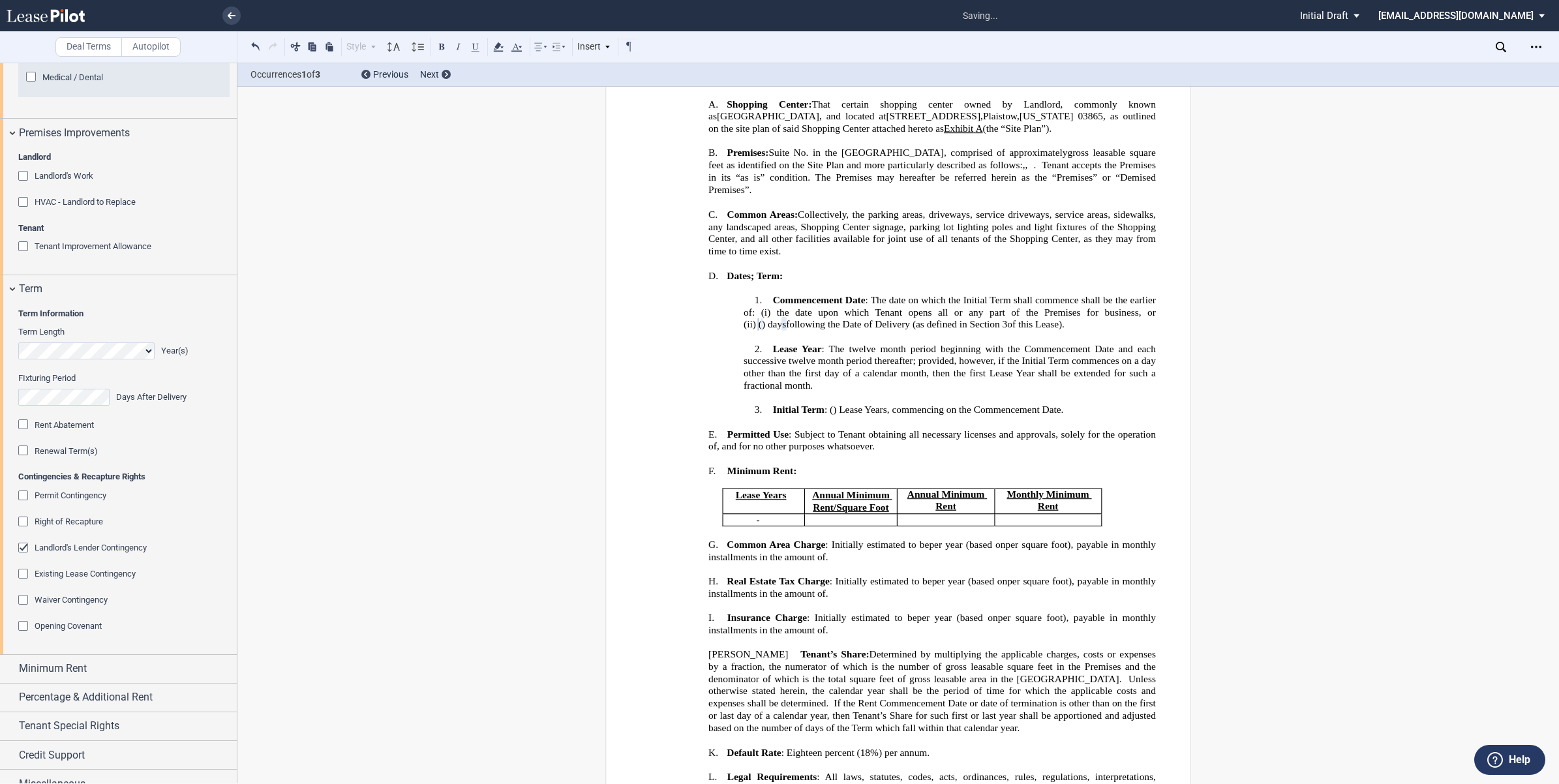
scroll to position [1383, 0]
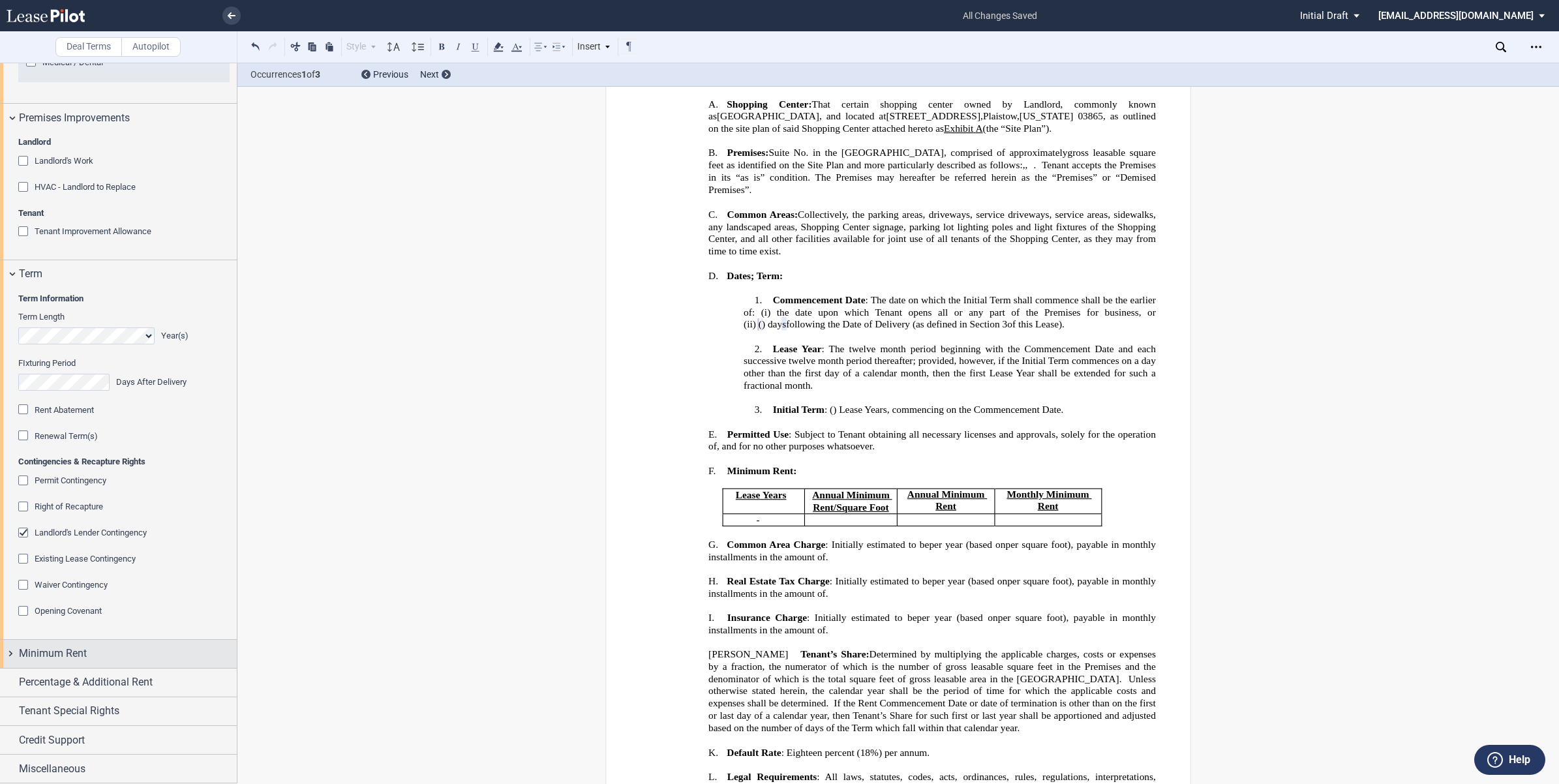
click at [10, 650] on div "Minimum Rent" at bounding box center [118, 653] width 237 height 28
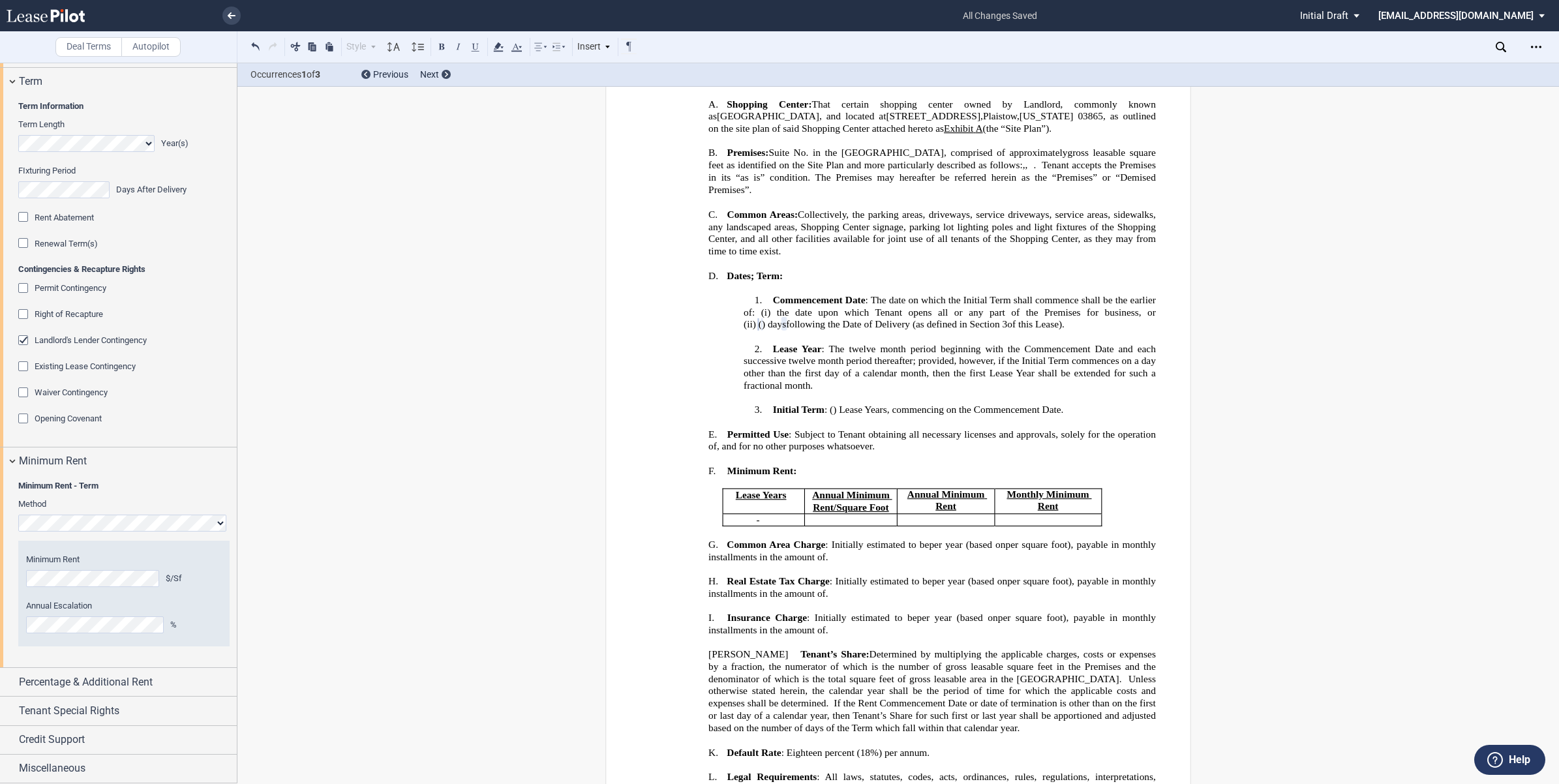
scroll to position [1574, 0]
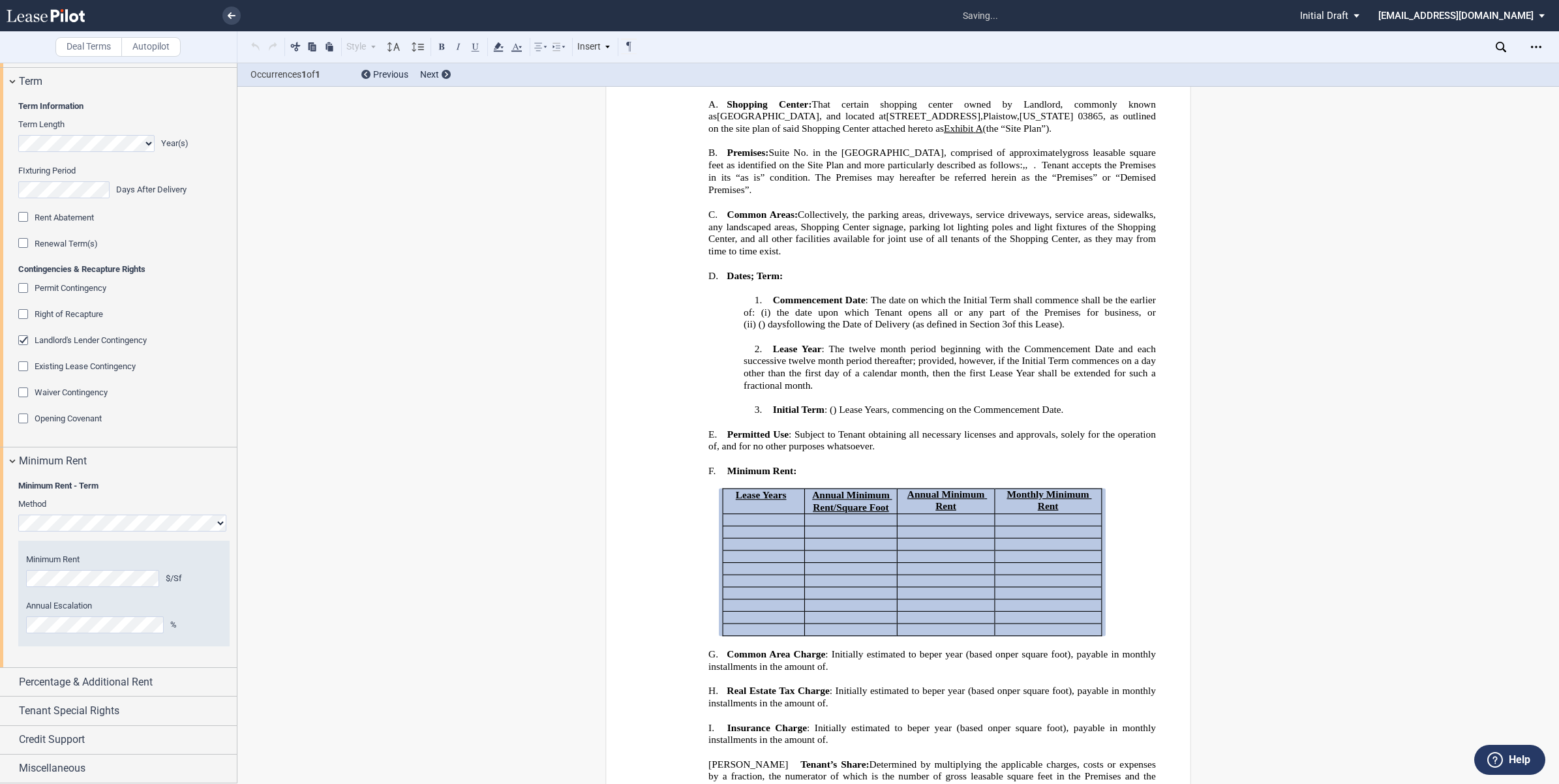
click at [6, 681] on div "Percentage & Additional Rent" at bounding box center [118, 682] width 237 height 28
click at [4, 681] on div "Percentage & Additional Rent" at bounding box center [118, 682] width 237 height 28
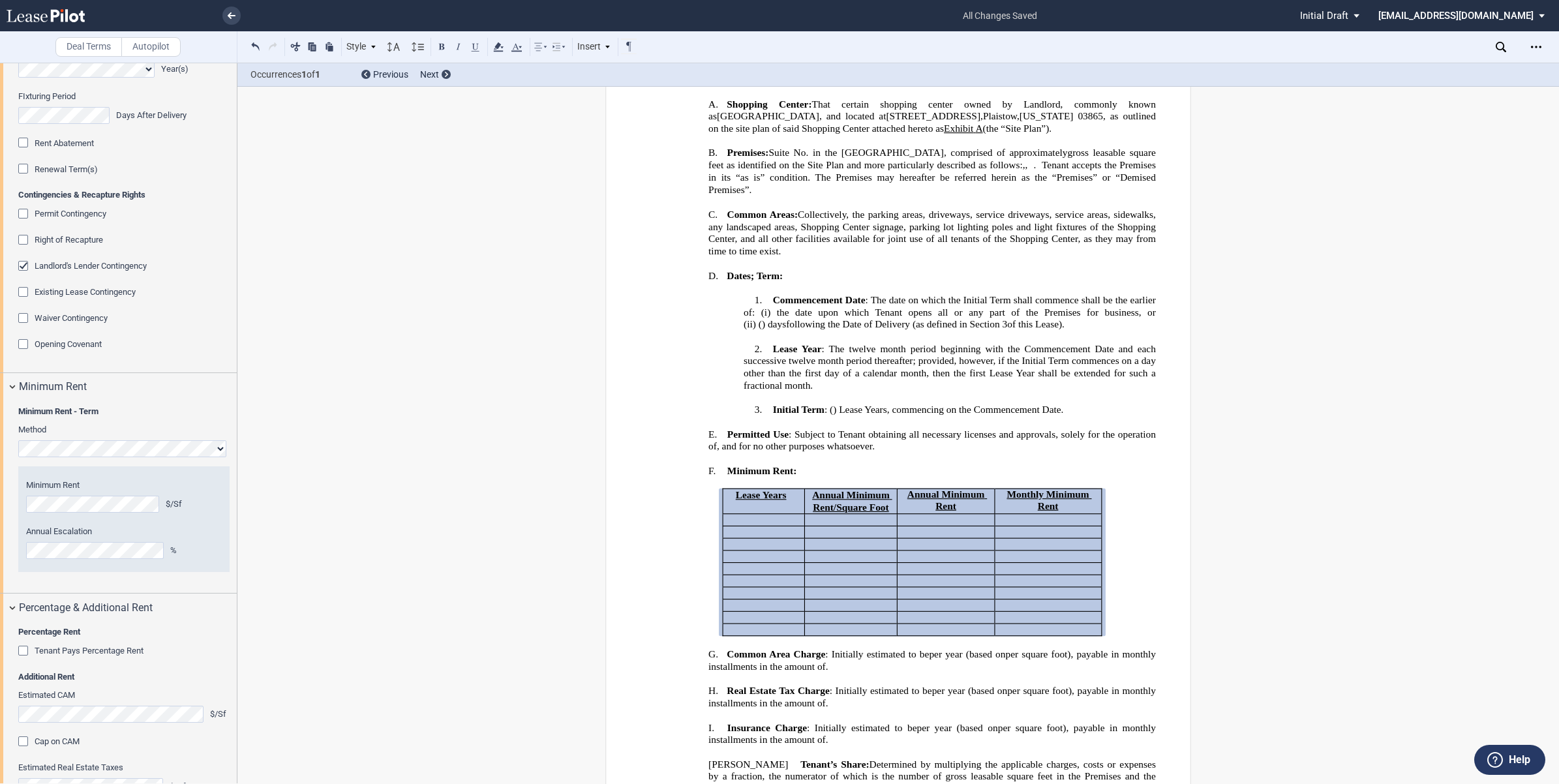
scroll to position [1815, 0]
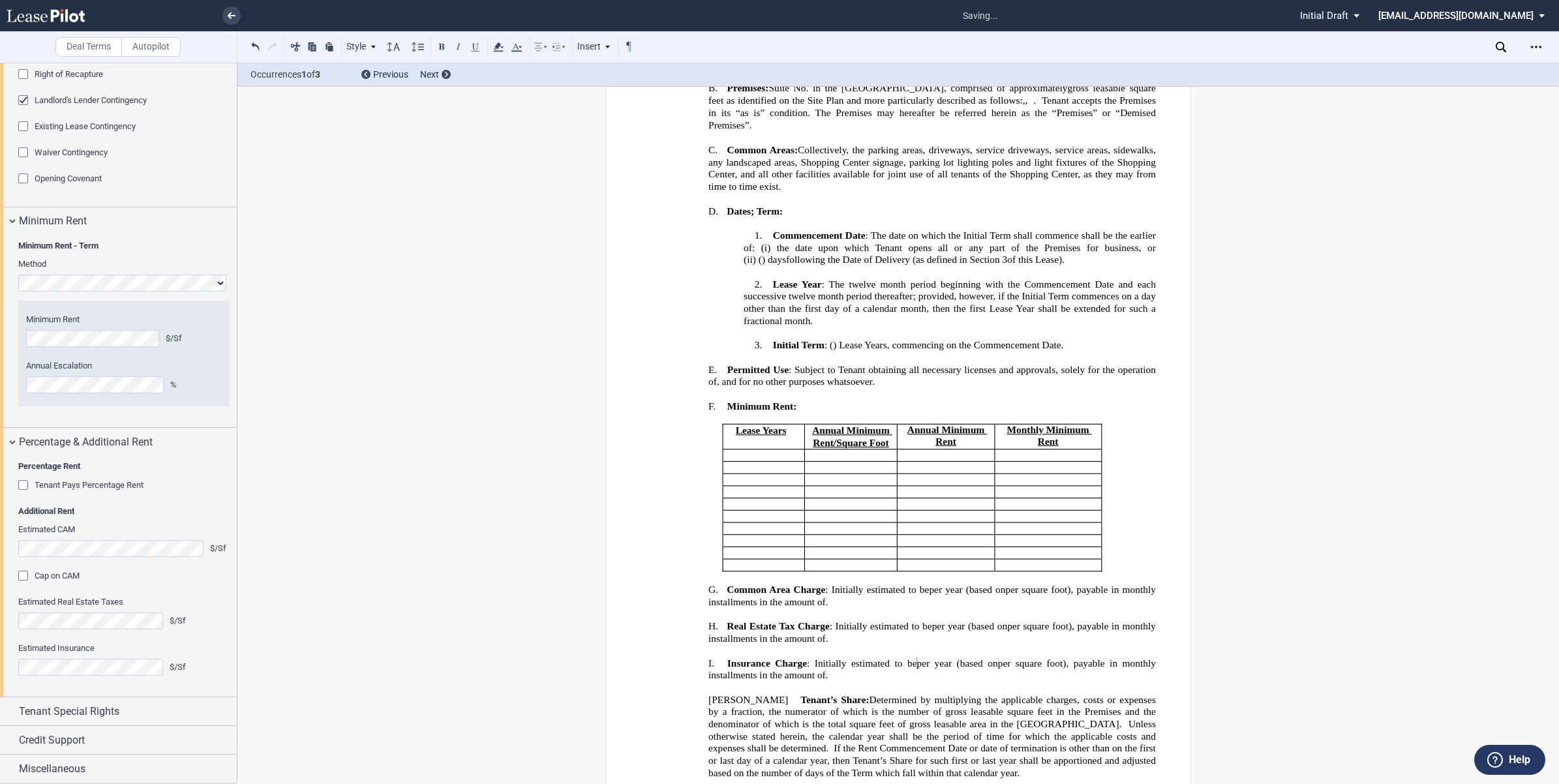
scroll to position [380, 0]
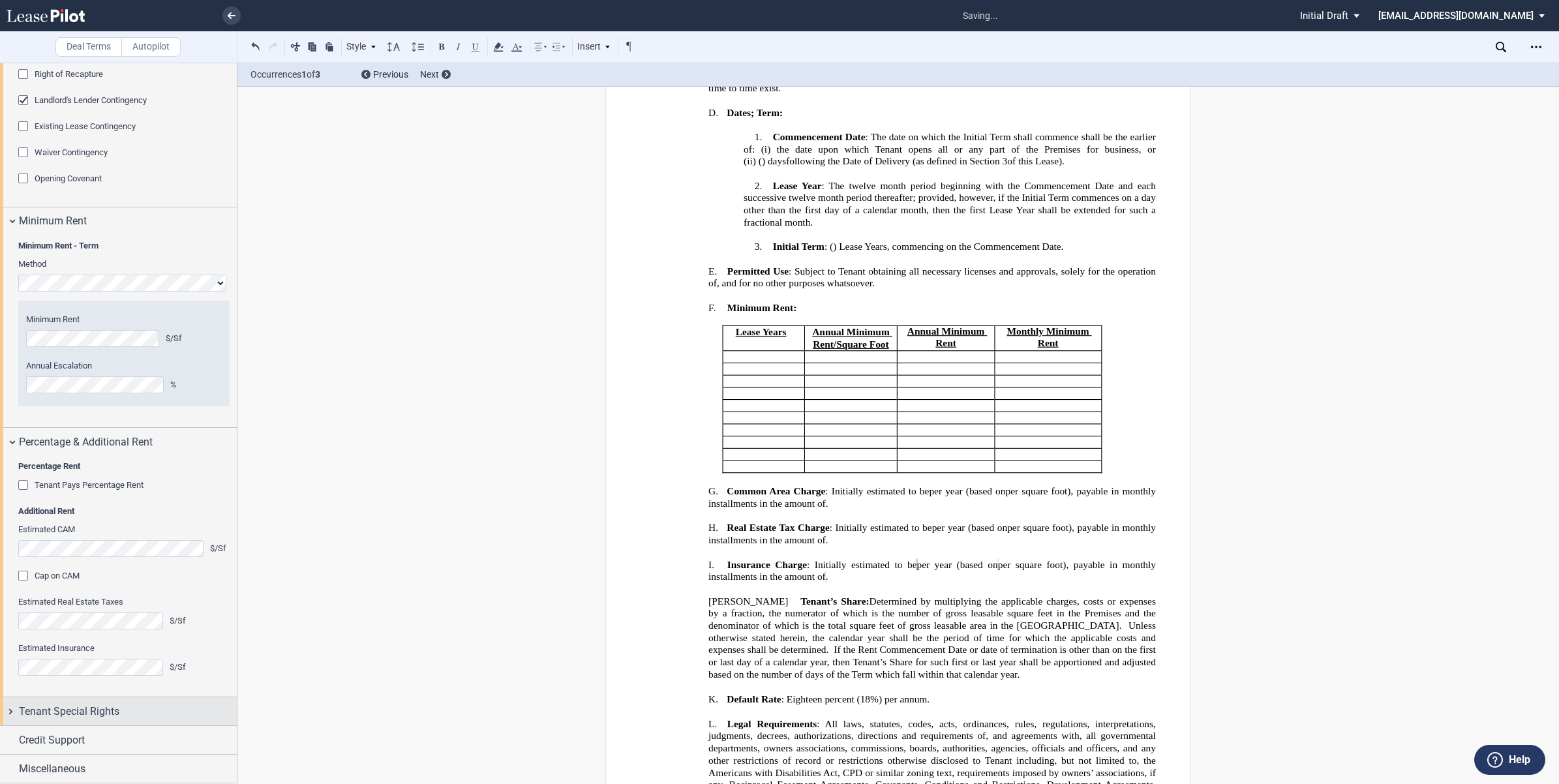
click at [6, 708] on div "Tenant Special Rights" at bounding box center [118, 711] width 237 height 28
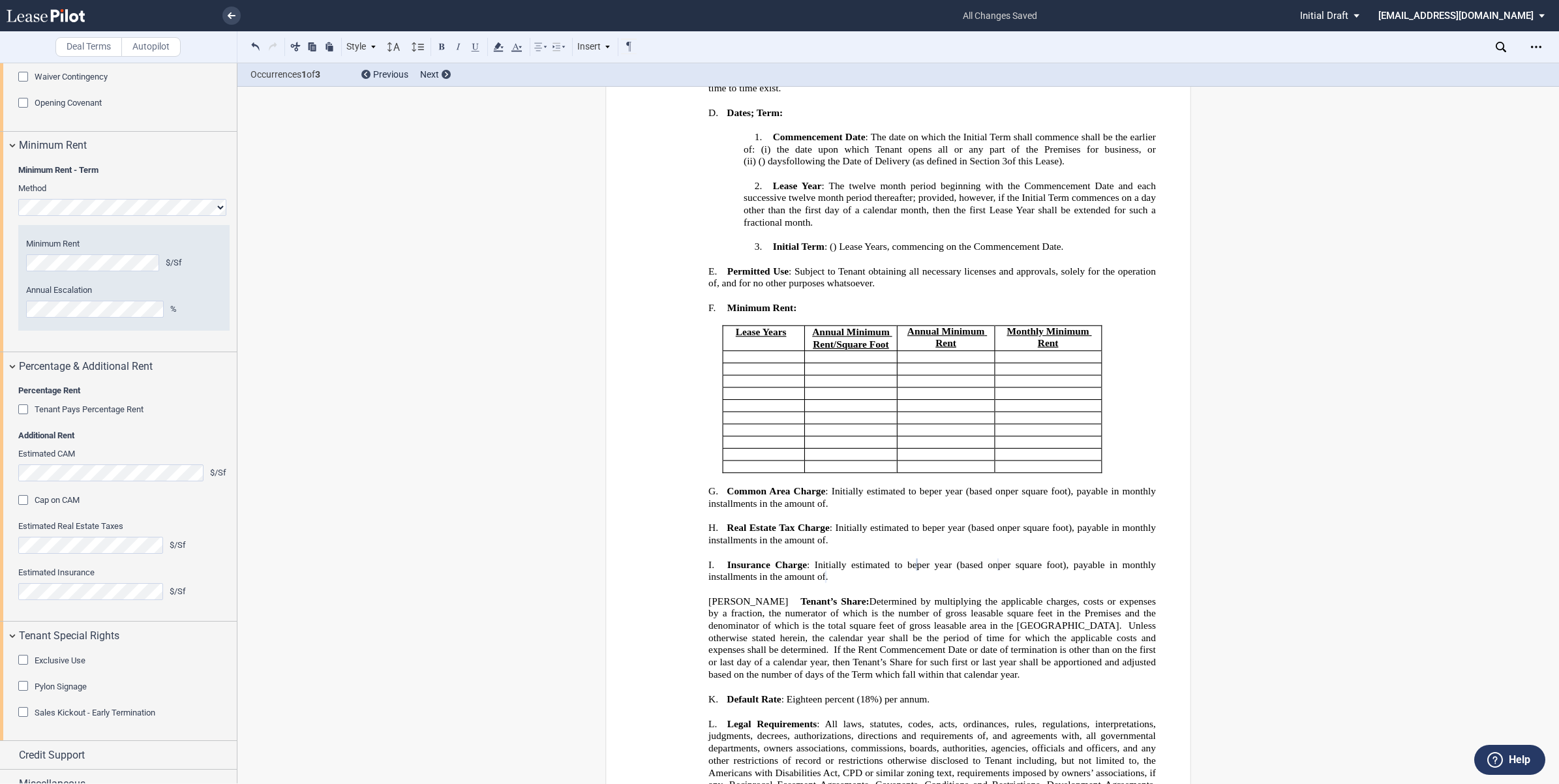
scroll to position [1905, 0]
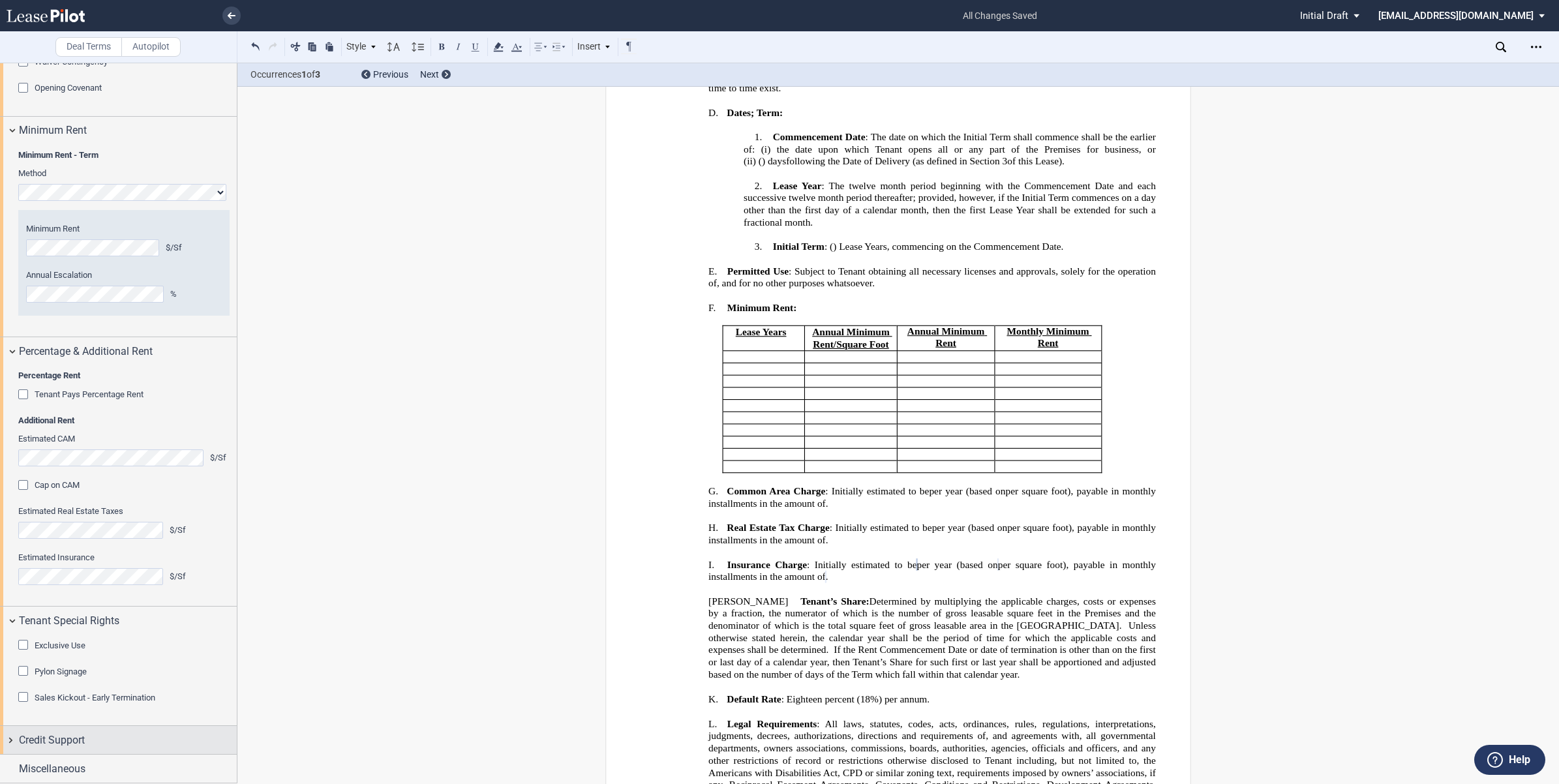
click at [8, 739] on div "Credit Support" at bounding box center [118, 740] width 237 height 28
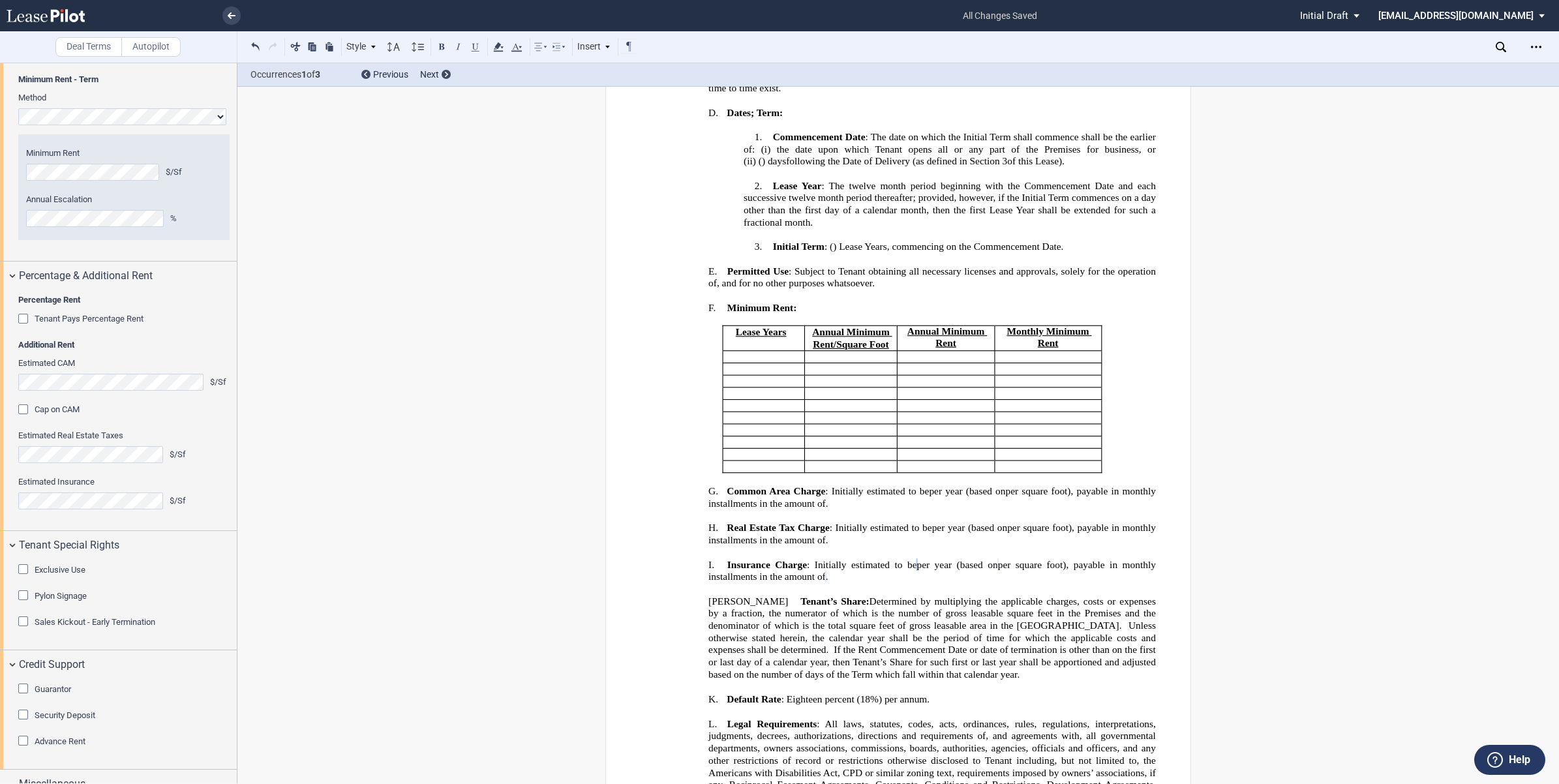
scroll to position [1996, 0]
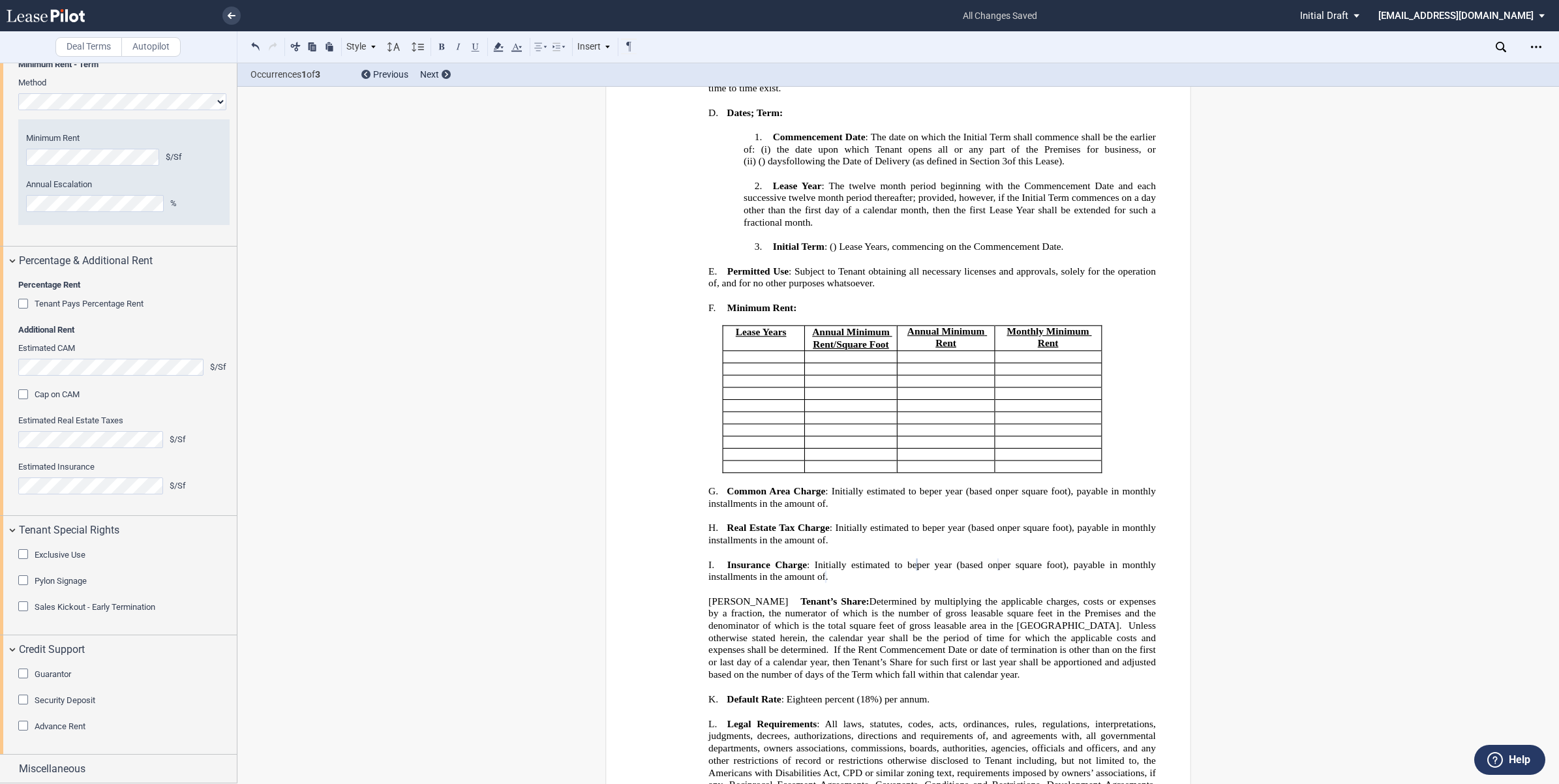
drag, startPoint x: 23, startPoint y: 669, endPoint x: 39, endPoint y: 667, distance: 16.1
click at [23, 669] on div "Guarantor" at bounding box center [24, 675] width 13 height 13
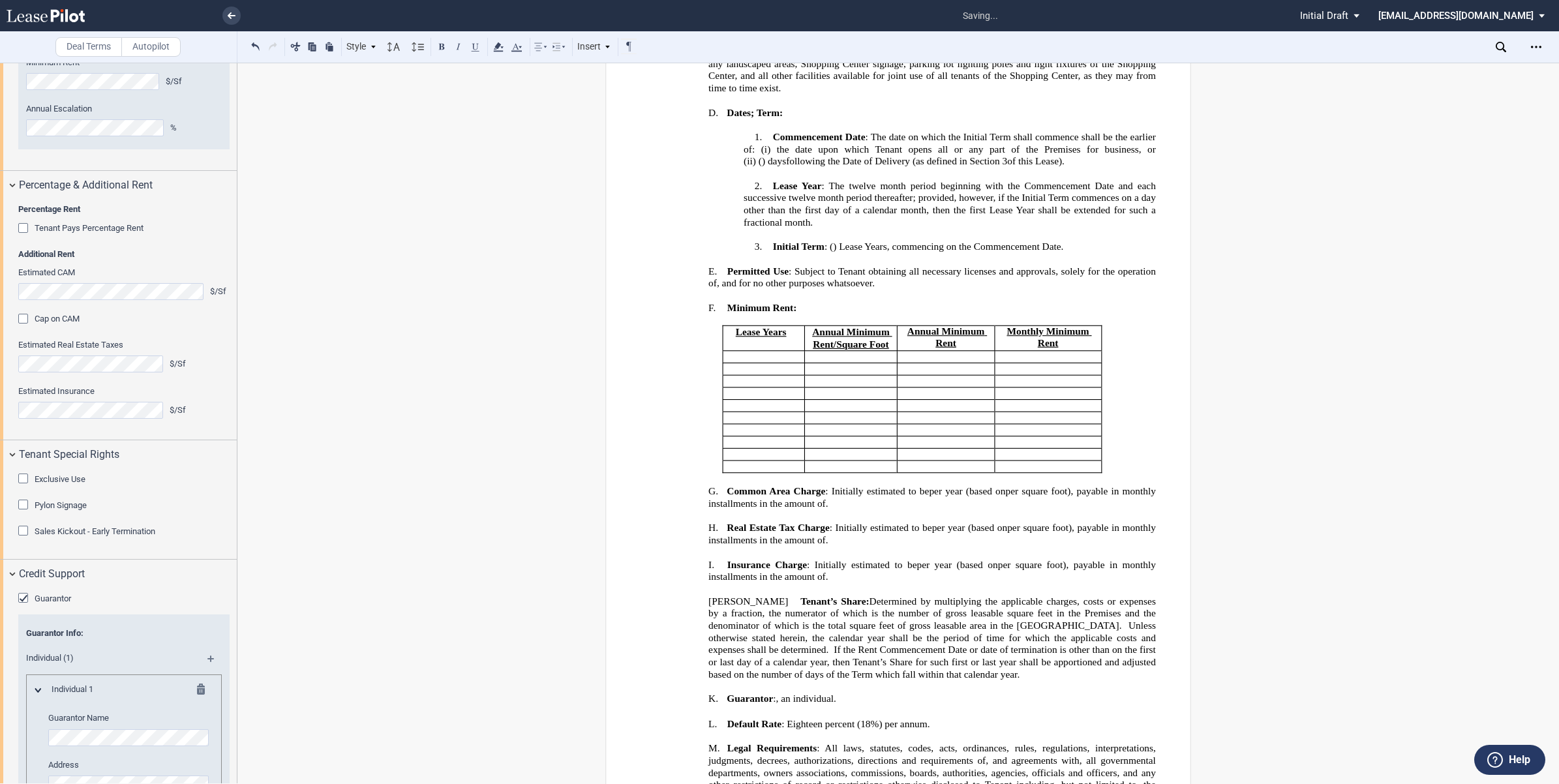
scroll to position [2078, 0]
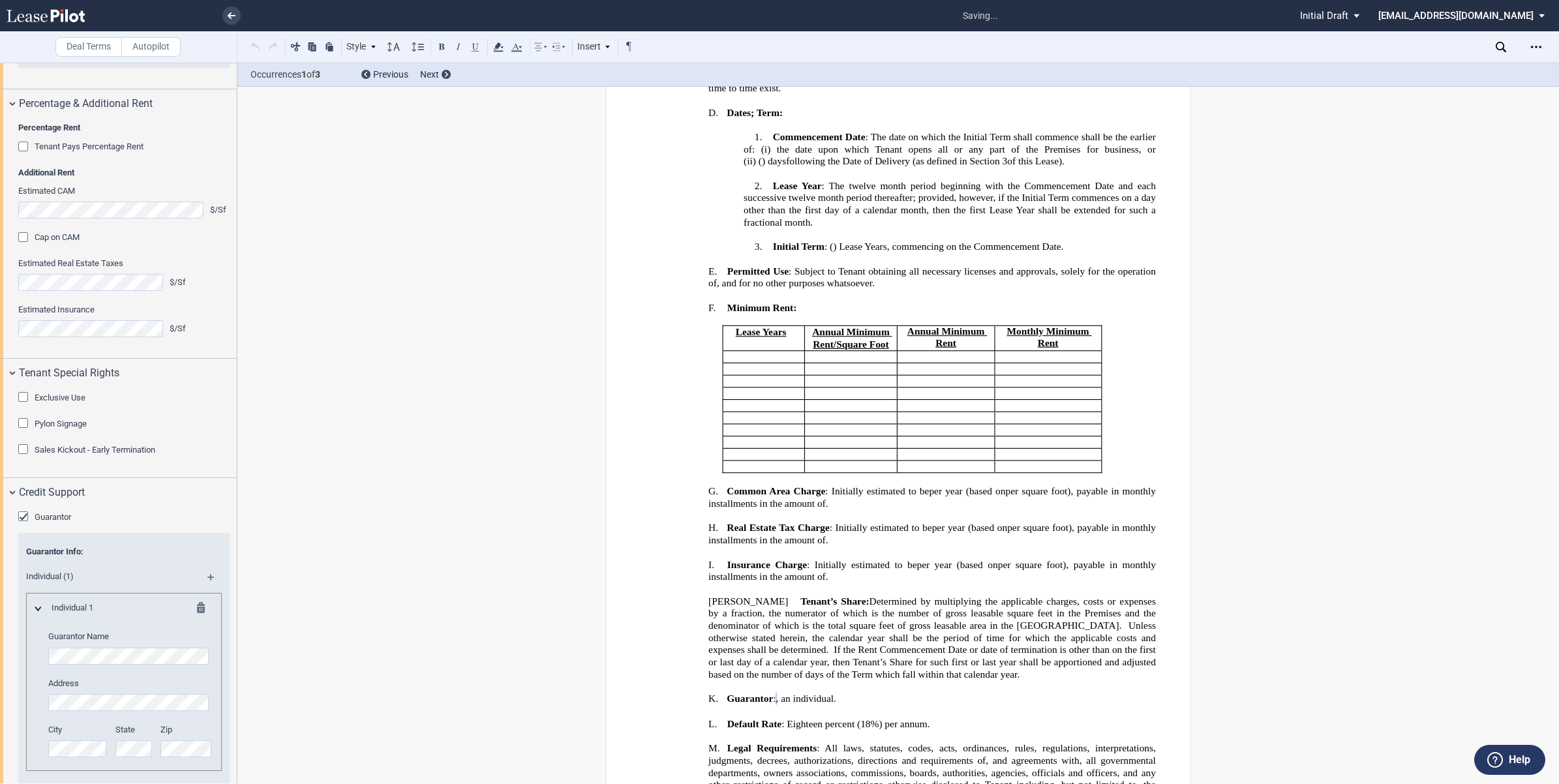
click at [210, 590] on md-icon at bounding box center [216, 581] width 17 height 16
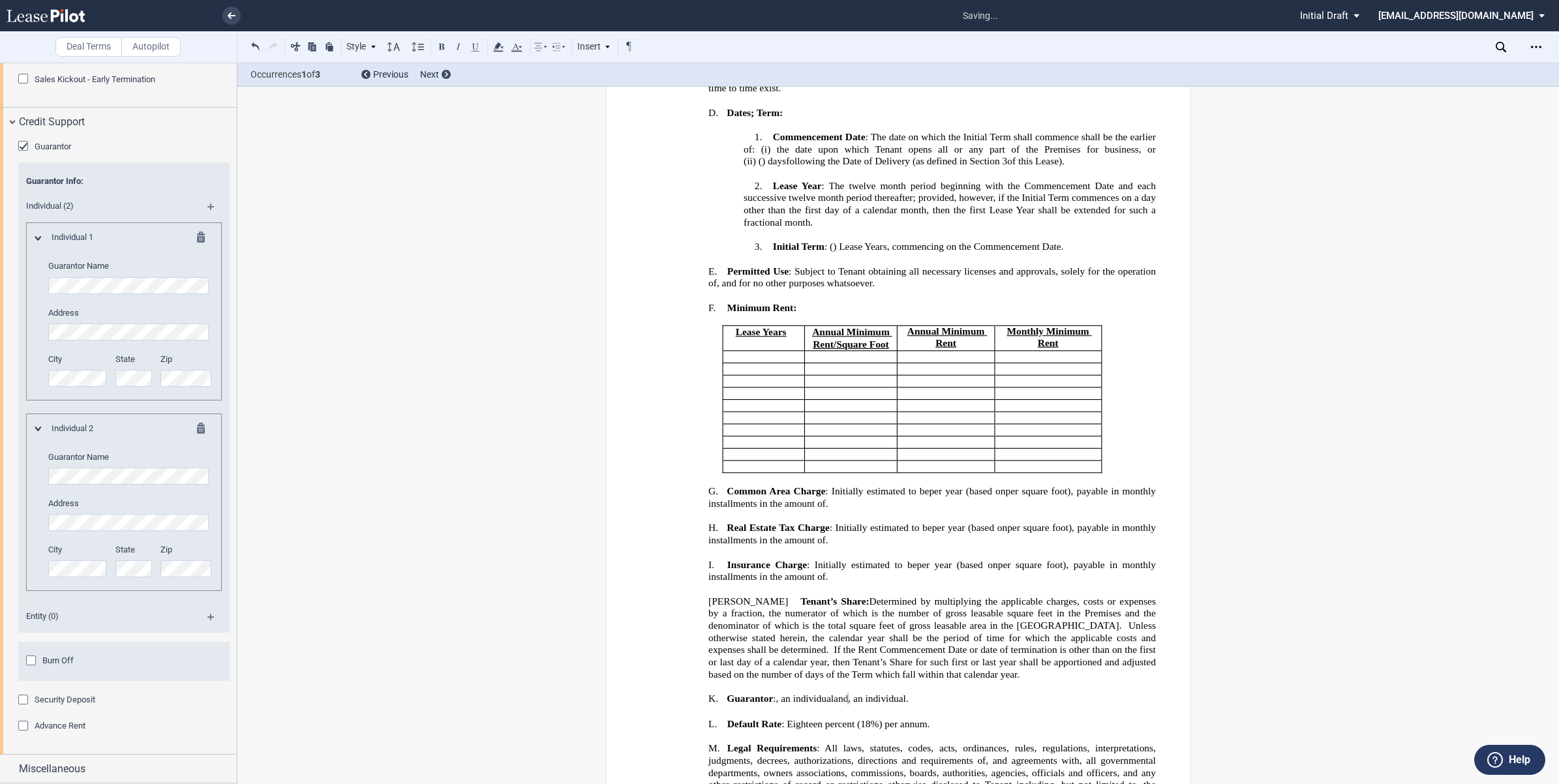
drag, startPoint x: 237, startPoint y: 652, endPoint x: 231, endPoint y: 692, distance: 40.4
click at [232, 692] on div at bounding box center [119, 423] width 237 height 721
click at [27, 694] on div "Security Deposit" at bounding box center [24, 701] width 13 height 13
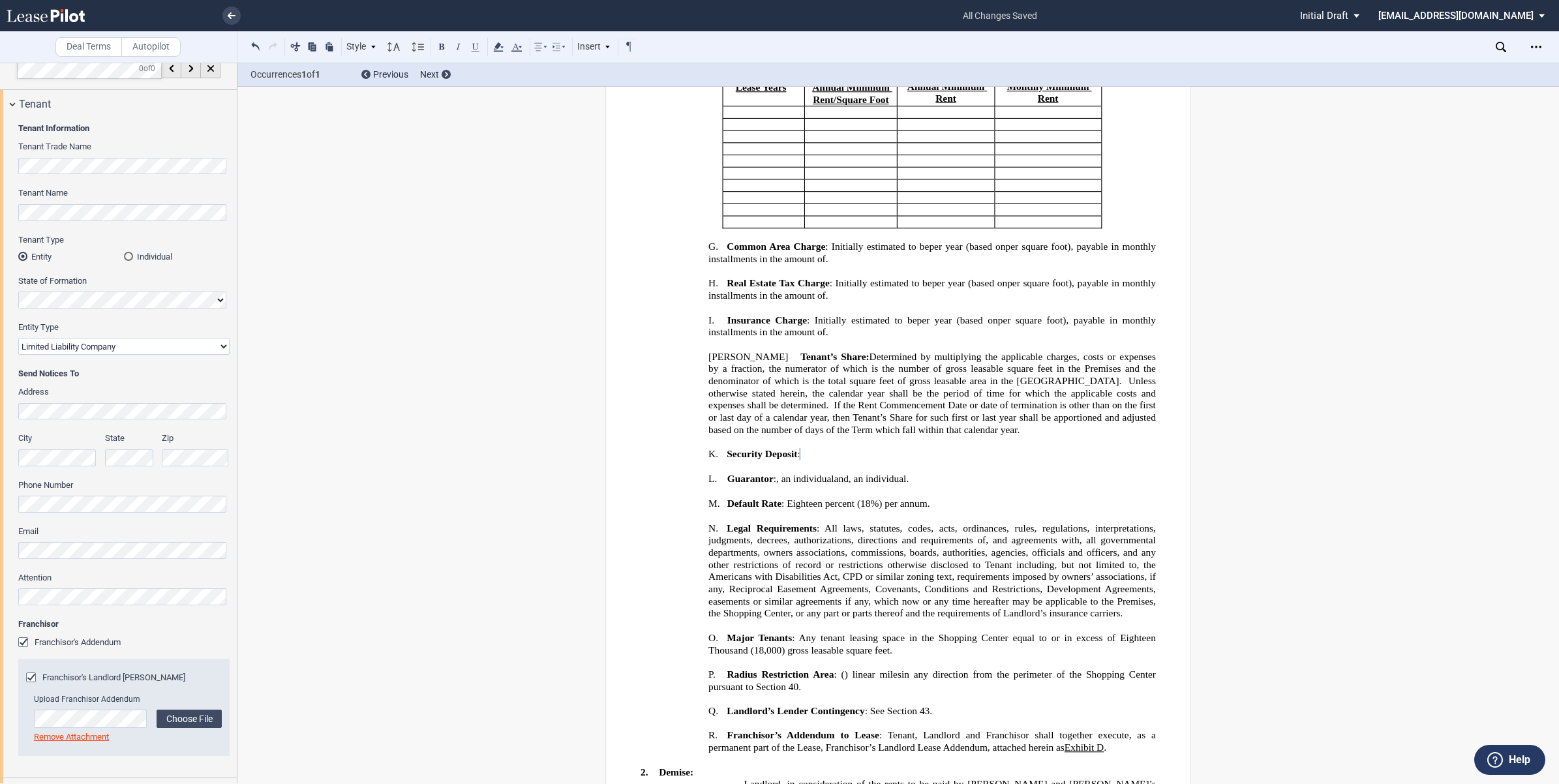
scroll to position [0, 0]
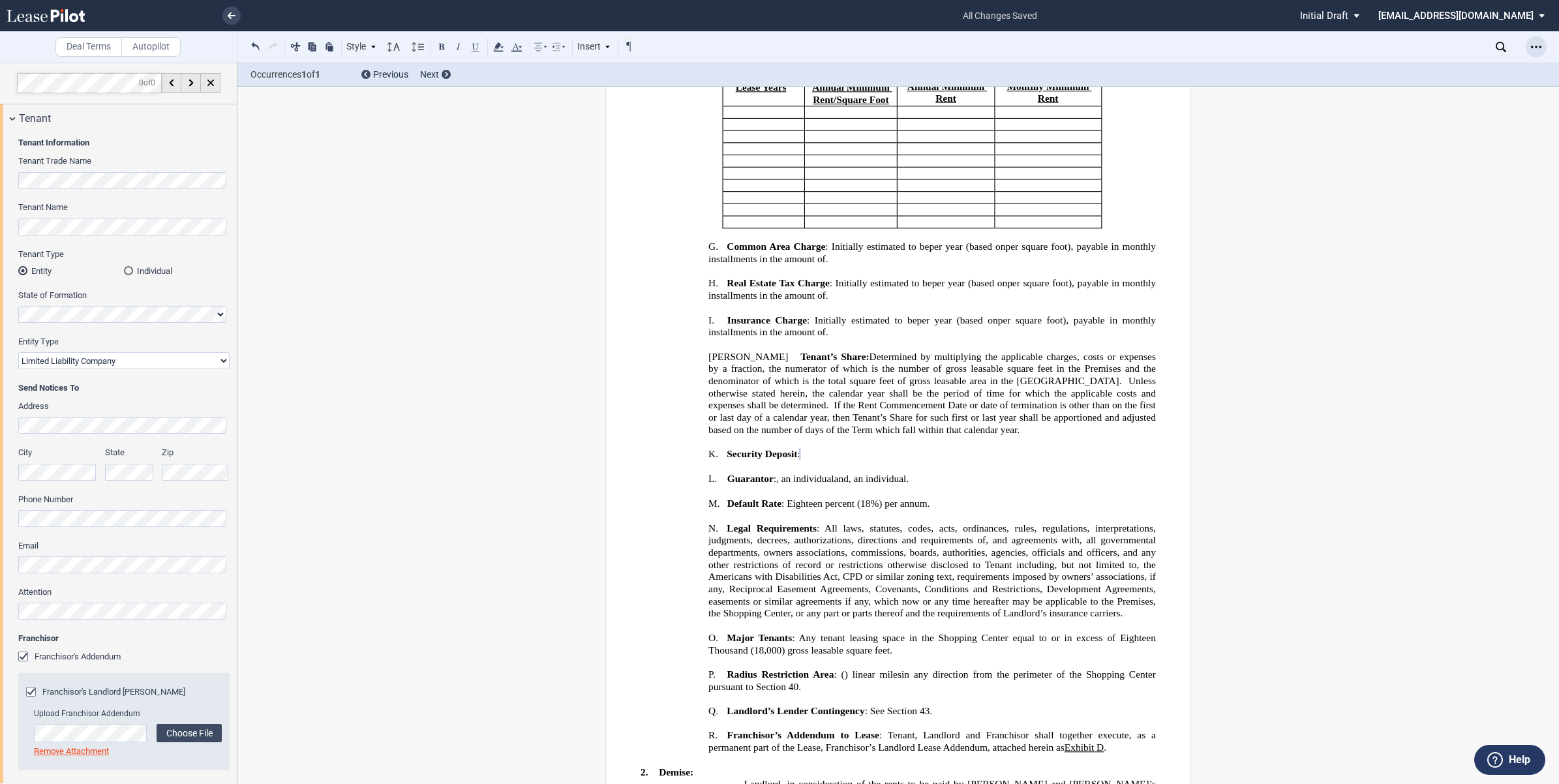
click at [1538, 46] on icon "Open Lease options menu" at bounding box center [1535, 47] width 10 height 10
click at [1398, 69] on div "Download" at bounding box center [1460, 70] width 159 height 11
